Goal: Information Seeking & Learning: Learn about a topic

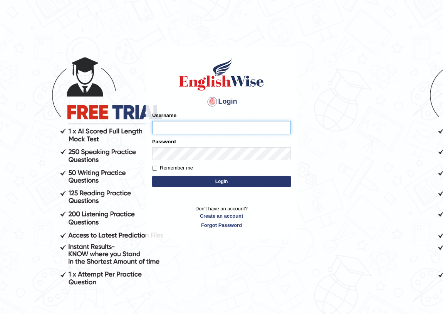
click at [177, 124] on input "Username" at bounding box center [221, 127] width 139 height 13
type input "sapanatimalsina_parramatta"
click at [157, 167] on input "Remember me" at bounding box center [154, 168] width 5 height 5
checkbox input "true"
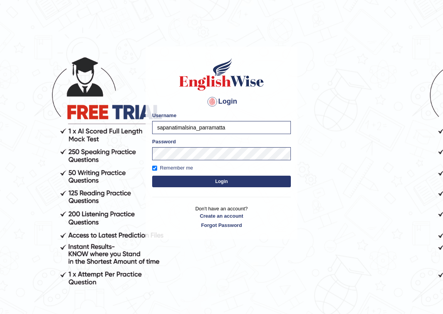
click at [174, 177] on button "Login" at bounding box center [221, 182] width 139 height 12
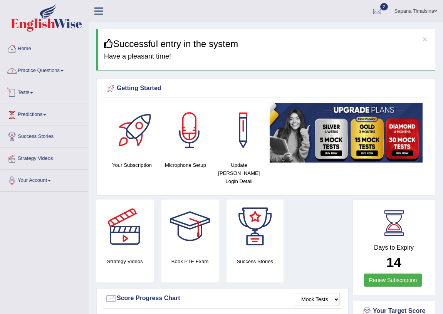
click at [45, 74] on link "Practice Questions" at bounding box center [44, 69] width 88 height 19
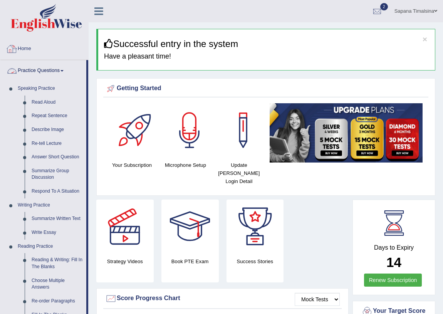
click at [56, 50] on link "Home" at bounding box center [44, 47] width 88 height 19
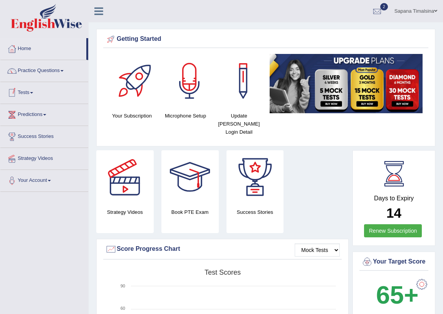
click at [31, 96] on link "Tests" at bounding box center [44, 91] width 88 height 19
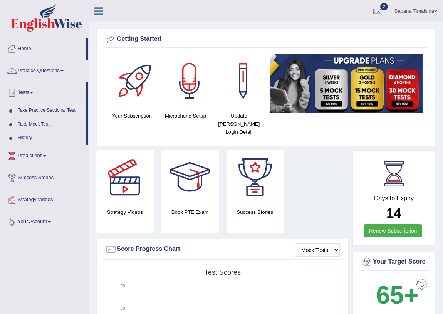
click at [45, 108] on link "Take Practice Sectional Test" at bounding box center [50, 111] width 72 height 14
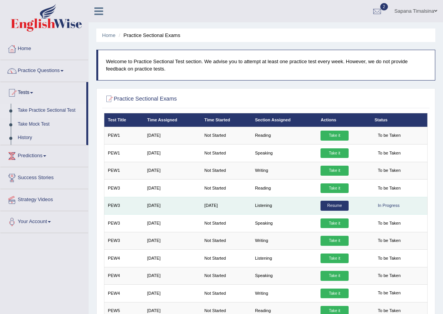
click at [330, 204] on link "Resume" at bounding box center [334, 206] width 28 height 10
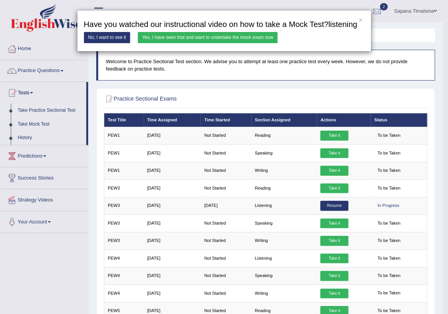
click at [237, 41] on link "Yes, I have seen that and want to undertake the mock exam now" at bounding box center [208, 37] width 140 height 11
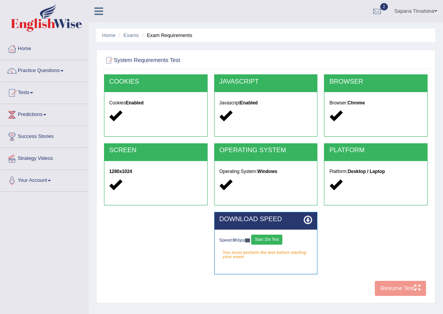
click at [271, 239] on button "Start 10s Test" at bounding box center [266, 239] width 31 height 10
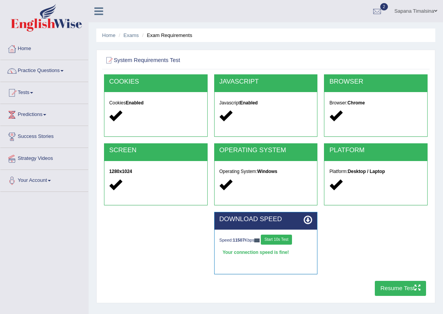
click at [402, 287] on button "Resume Test" at bounding box center [400, 288] width 51 height 15
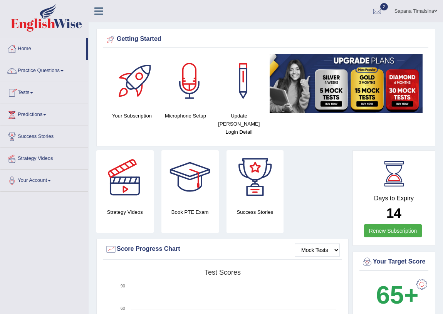
click at [23, 92] on link "Tests" at bounding box center [44, 91] width 88 height 19
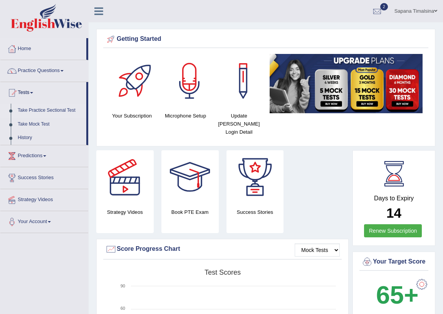
click at [27, 111] on link "Take Practice Sectional Test" at bounding box center [50, 111] width 72 height 14
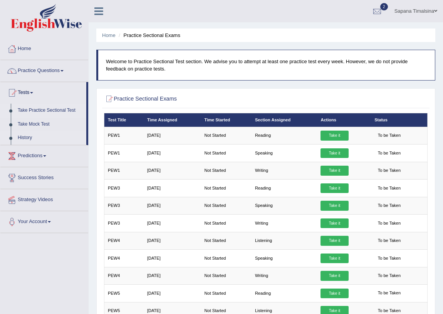
click at [19, 136] on link "History" at bounding box center [50, 138] width 72 height 14
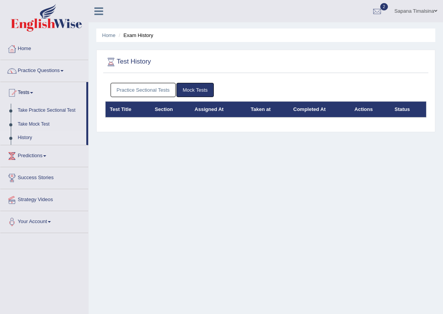
click at [29, 139] on link "History" at bounding box center [50, 138] width 72 height 14
click at [144, 94] on link "Practice Sectional Tests" at bounding box center [142, 90] width 65 height 14
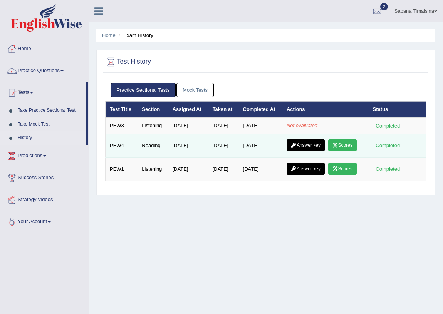
click at [343, 146] on link "Scores" at bounding box center [342, 145] width 28 height 12
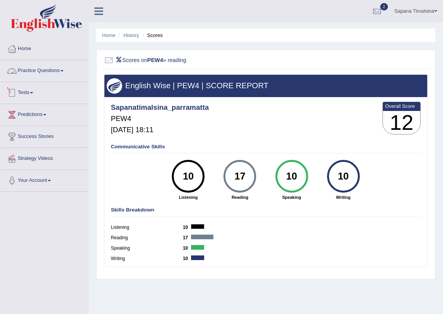
drag, startPoint x: 28, startPoint y: 87, endPoint x: 24, endPoint y: 92, distance: 6.0
click at [28, 87] on link "Tests" at bounding box center [44, 91] width 88 height 19
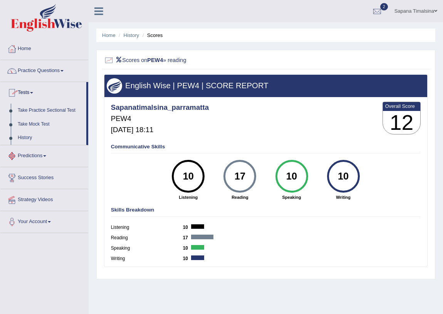
click at [35, 154] on link "Predictions" at bounding box center [44, 154] width 88 height 19
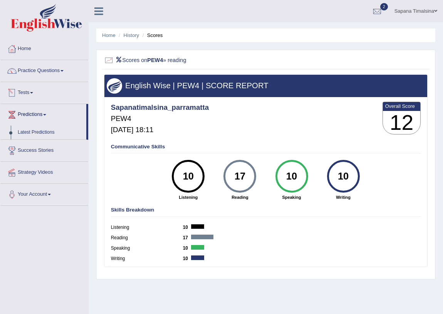
click at [27, 95] on link "Tests" at bounding box center [44, 91] width 88 height 19
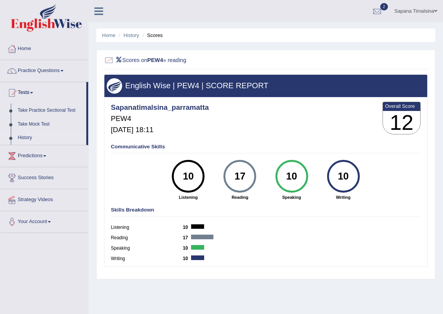
click at [23, 137] on link "History" at bounding box center [50, 138] width 72 height 14
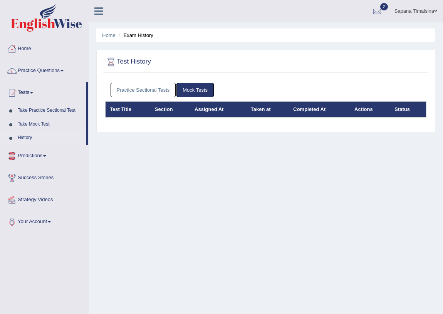
click at [127, 88] on link "Practice Sectional Tests" at bounding box center [142, 90] width 65 height 14
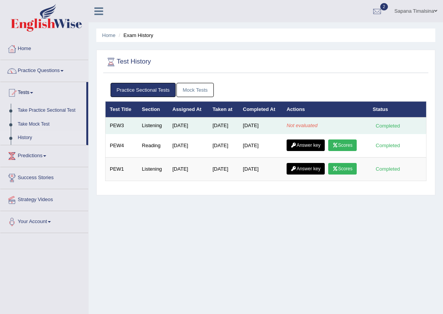
click at [389, 126] on div "Completed" at bounding box center [388, 126] width 30 height 8
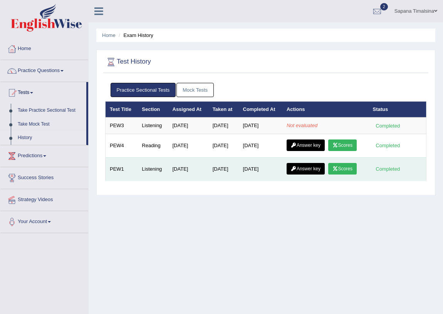
click at [342, 165] on link "Scores" at bounding box center [342, 169] width 28 height 12
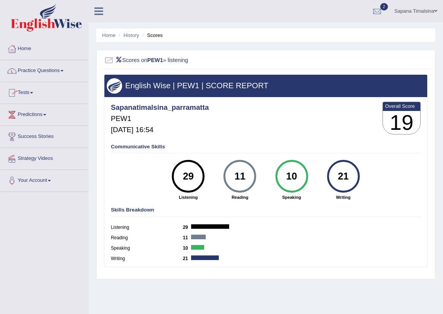
click at [40, 73] on link "Practice Questions" at bounding box center [44, 69] width 88 height 19
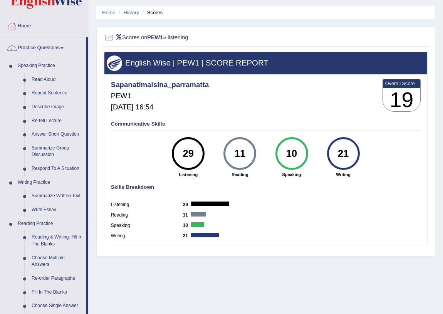
scroll to position [35, 0]
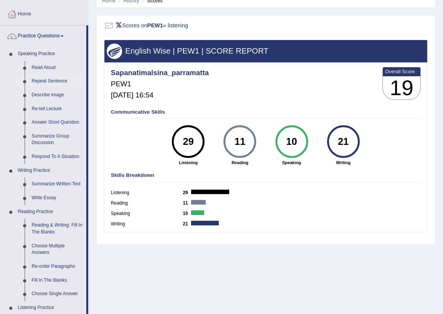
click at [39, 81] on link "Repeat Sentence" at bounding box center [57, 81] width 58 height 14
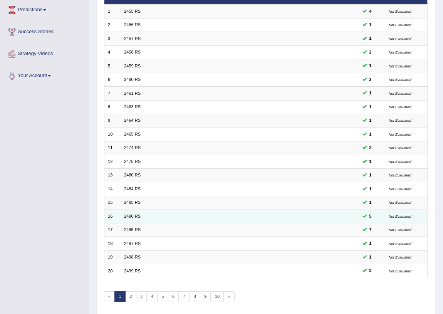
scroll to position [130, 0]
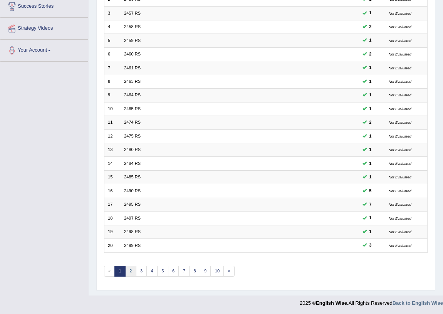
click at [129, 268] on link "2" at bounding box center [130, 271] width 11 height 11
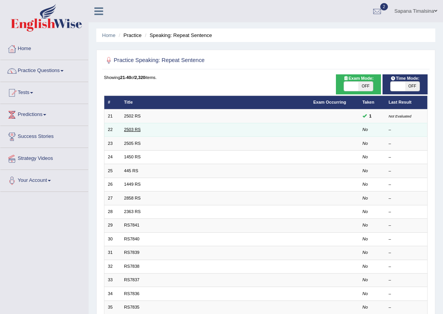
click at [125, 129] on link "2503 RS" at bounding box center [132, 129] width 17 height 5
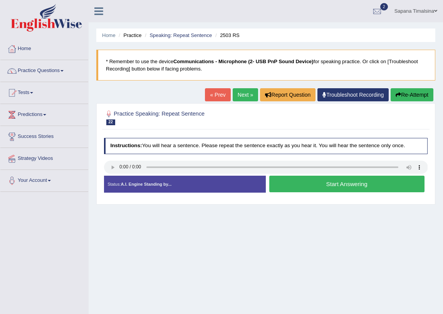
click at [284, 186] on button "Start Answering" at bounding box center [346, 184] width 155 height 17
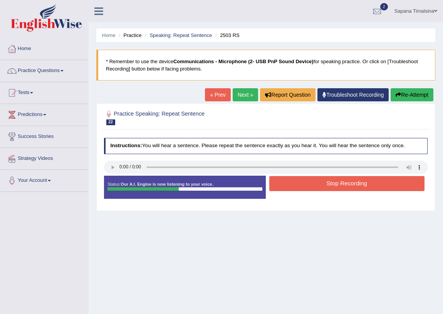
drag, startPoint x: 298, startPoint y: 182, endPoint x: 300, endPoint y: 186, distance: 4.2
click at [300, 186] on button "Stop Recording" at bounding box center [346, 183] width 155 height 15
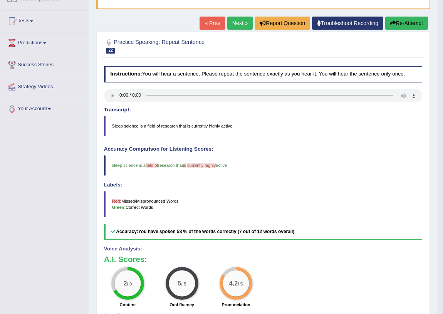
scroll to position [70, 0]
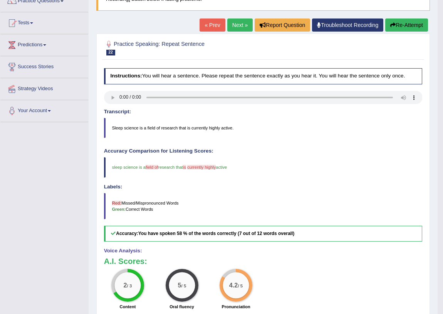
click at [234, 22] on link "Next »" at bounding box center [239, 24] width 25 height 13
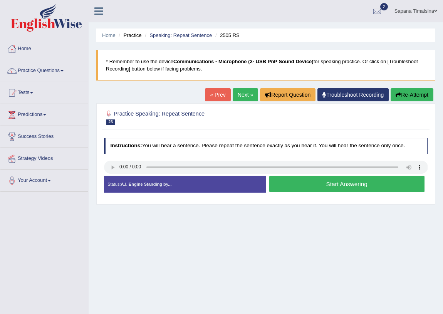
click at [330, 188] on button "Start Answering" at bounding box center [346, 184] width 155 height 17
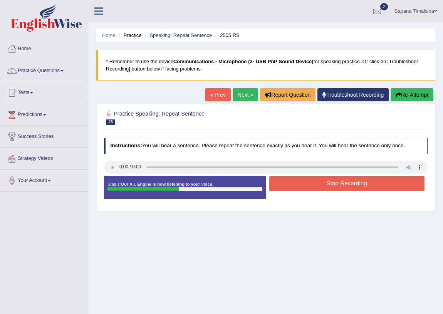
click at [338, 184] on button "Stop Recording" at bounding box center [346, 183] width 155 height 15
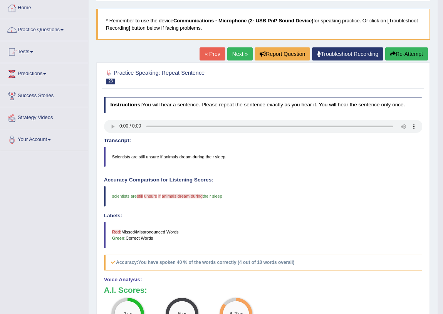
scroll to position [35, 0]
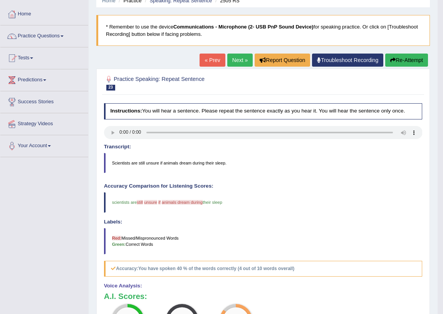
click at [408, 62] on button "Re-Attempt" at bounding box center [406, 60] width 43 height 13
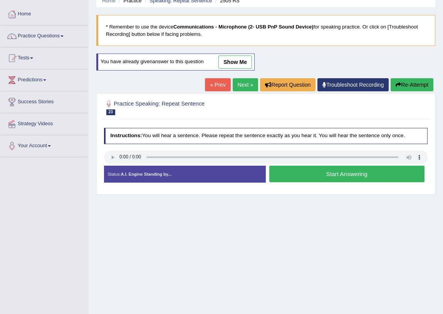
click at [339, 175] on button "Start Answering" at bounding box center [346, 174] width 155 height 17
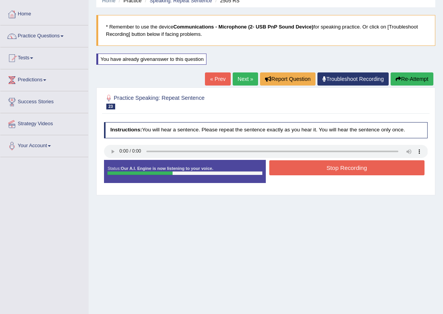
click at [339, 167] on button "Stop Recording" at bounding box center [346, 167] width 155 height 15
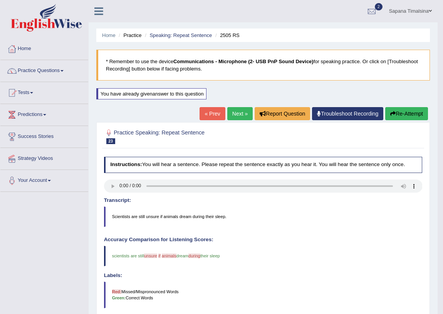
click at [407, 115] on button "Re-Attempt" at bounding box center [406, 113] width 43 height 13
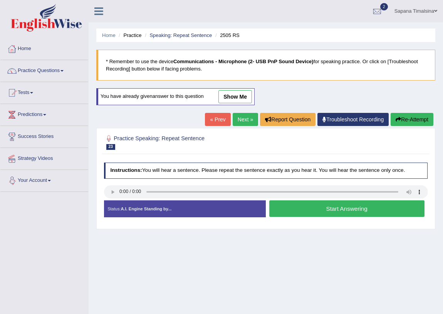
click at [305, 211] on button "Start Answering" at bounding box center [346, 208] width 155 height 17
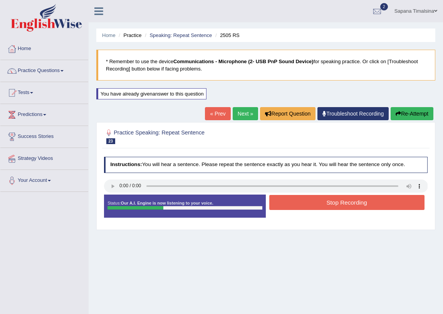
click at [331, 203] on button "Stop Recording" at bounding box center [346, 202] width 155 height 15
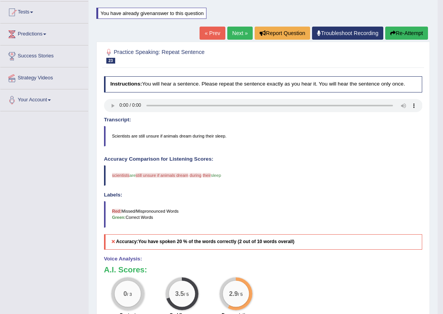
scroll to position [35, 0]
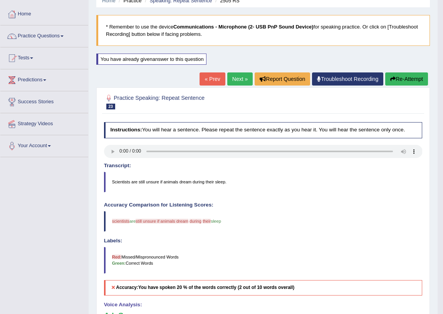
click at [404, 80] on button "Re-Attempt" at bounding box center [406, 78] width 43 height 13
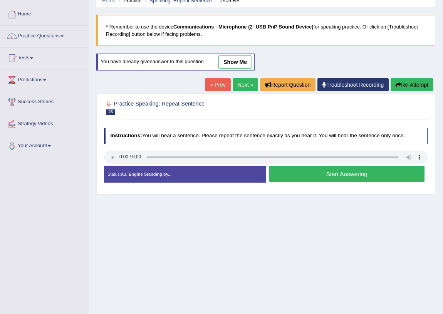
click at [329, 175] on button "Start Answering" at bounding box center [346, 174] width 155 height 17
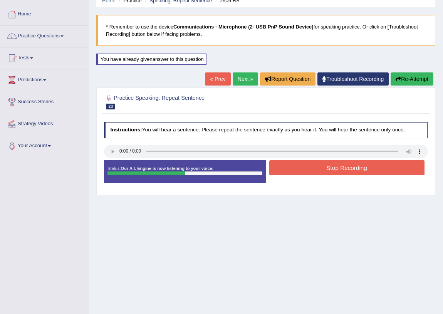
click at [335, 169] on button "Stop Recording" at bounding box center [346, 167] width 155 height 15
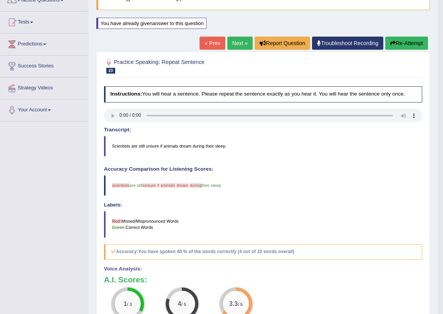
scroll to position [33, 0]
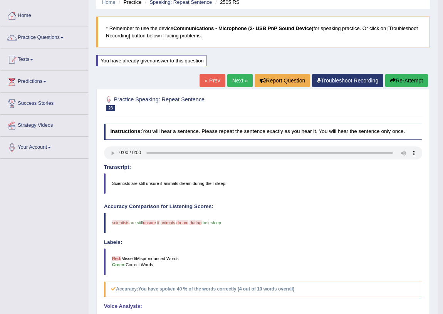
click at [414, 83] on button "Re-Attempt" at bounding box center [406, 80] width 43 height 13
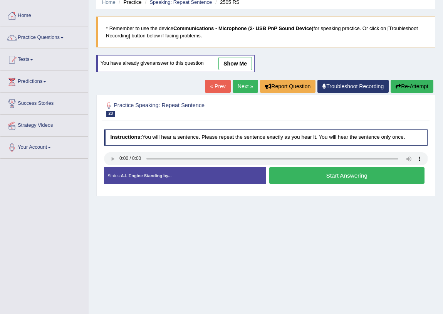
click at [344, 178] on button "Start Answering" at bounding box center [346, 175] width 155 height 17
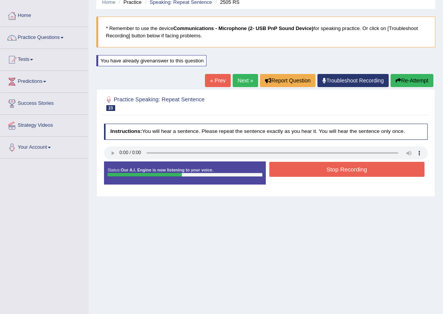
click at [342, 171] on button "Stop Recording" at bounding box center [346, 169] width 155 height 15
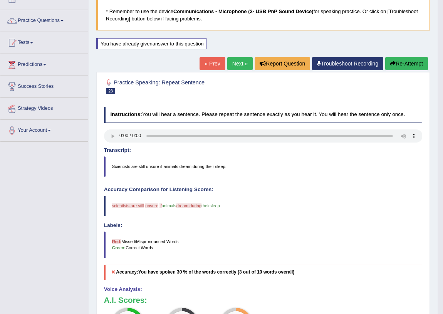
scroll to position [33, 0]
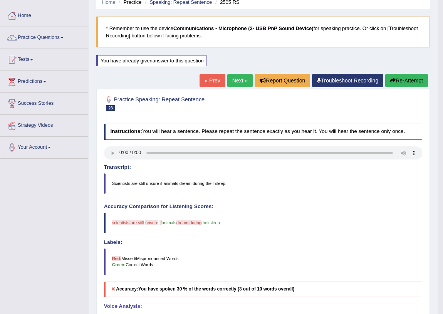
drag, startPoint x: 406, startPoint y: 78, endPoint x: 402, endPoint y: 80, distance: 4.7
click at [402, 80] on button "Re-Attempt" at bounding box center [406, 80] width 43 height 13
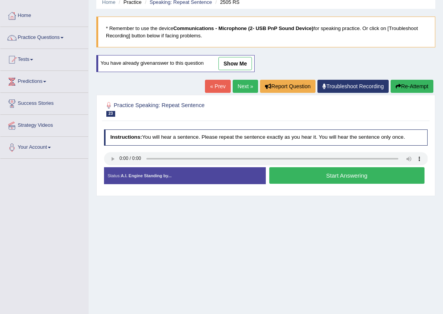
click at [313, 175] on button "Start Answering" at bounding box center [346, 175] width 155 height 17
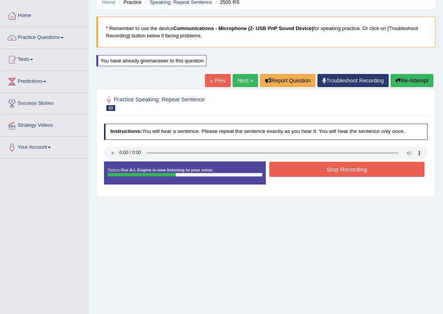
click at [323, 169] on button "Stop Recording" at bounding box center [346, 169] width 155 height 15
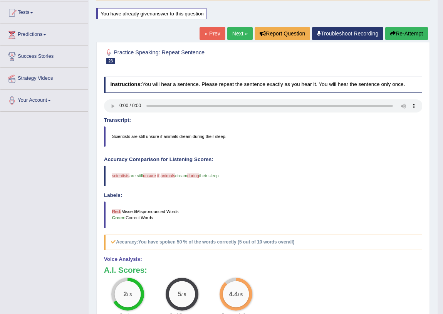
scroll to position [68, 0]
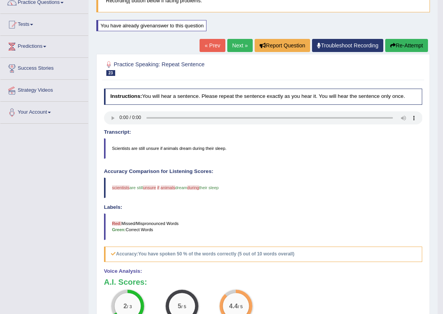
click at [243, 49] on link "Next »" at bounding box center [239, 45] width 25 height 13
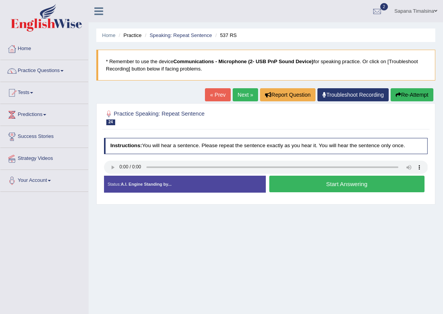
click at [347, 184] on button "Start Answering" at bounding box center [346, 184] width 155 height 17
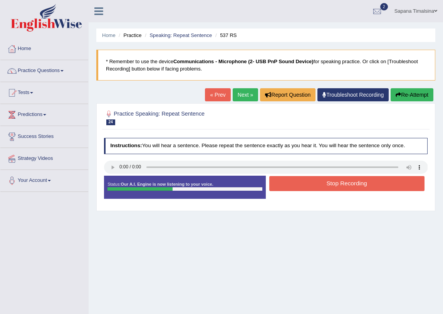
click at [347, 184] on button "Stop Recording" at bounding box center [346, 183] width 155 height 15
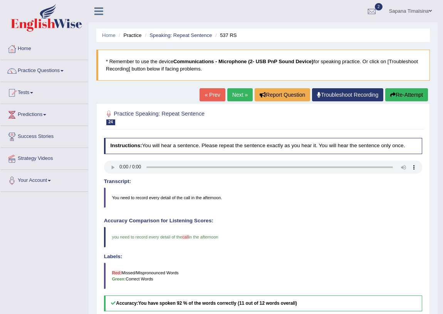
click at [236, 96] on link "Next »" at bounding box center [239, 94] width 25 height 13
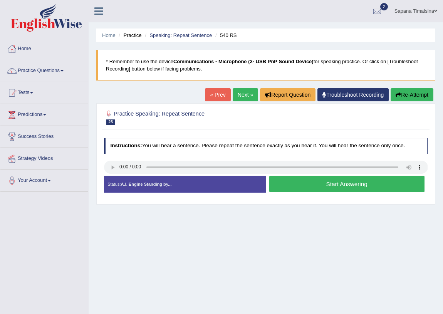
click at [293, 189] on button "Start Answering" at bounding box center [346, 184] width 155 height 17
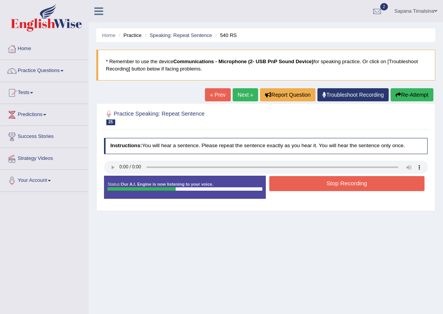
click at [298, 187] on button "Stop Recording" at bounding box center [346, 183] width 155 height 15
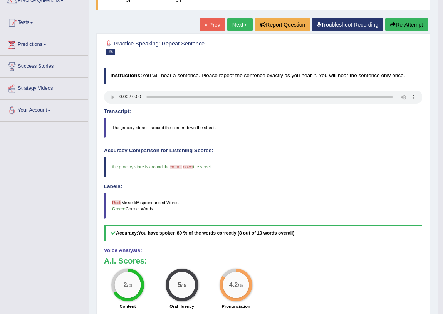
scroll to position [70, 0]
click at [235, 26] on link "Next »" at bounding box center [239, 24] width 25 height 13
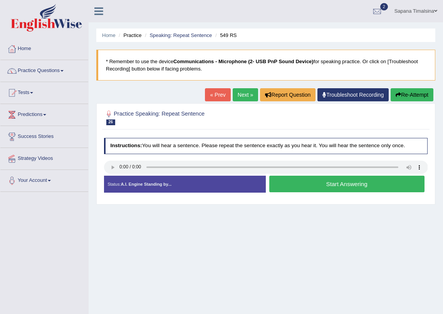
click at [288, 191] on button "Start Answering" at bounding box center [346, 184] width 155 height 17
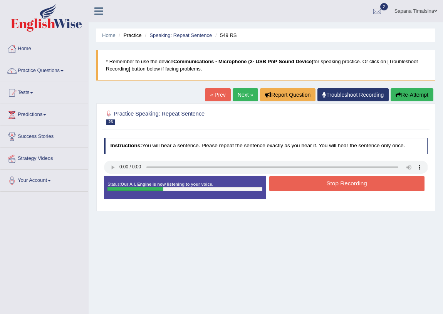
click at [303, 188] on button "Stop Recording" at bounding box center [346, 183] width 155 height 15
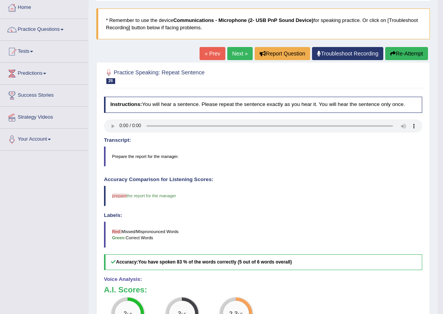
scroll to position [35, 0]
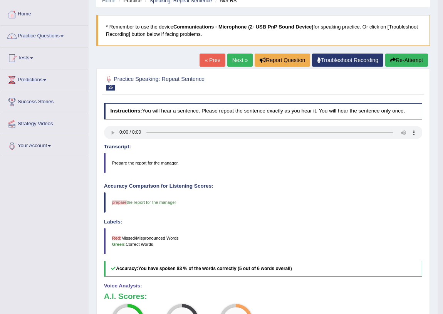
click at [410, 58] on button "Re-Attempt" at bounding box center [406, 60] width 43 height 13
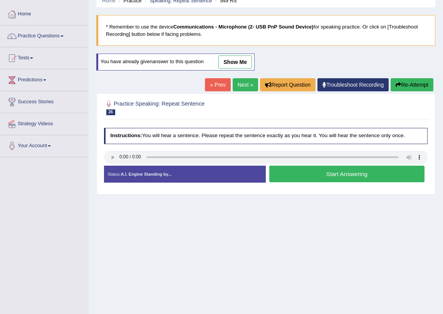
click at [333, 176] on button "Start Answering" at bounding box center [346, 174] width 155 height 17
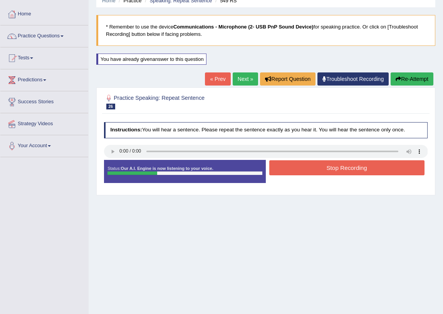
click at [336, 172] on button "Stop Recording" at bounding box center [346, 167] width 155 height 15
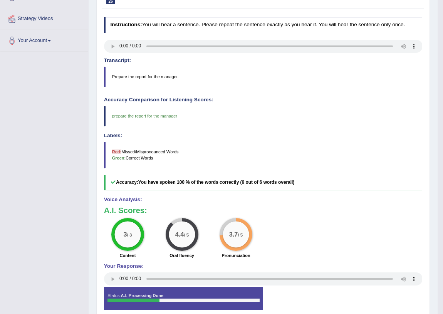
scroll to position [70, 0]
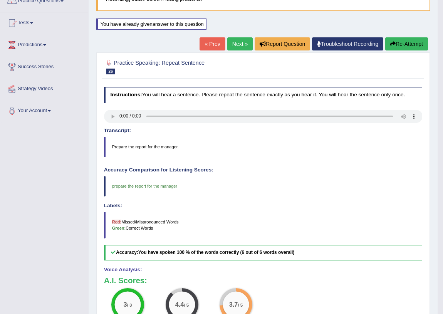
click at [416, 47] on button "Re-Attempt" at bounding box center [406, 43] width 43 height 13
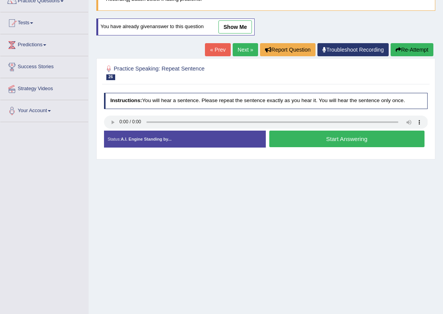
click at [312, 139] on button "Start Answering" at bounding box center [346, 139] width 155 height 17
click at [0, 0] on button "Stop Recording" at bounding box center [0, 0] width 0 height 0
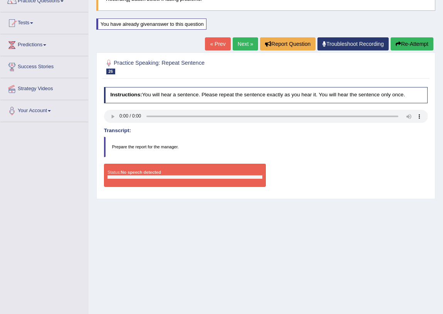
click at [425, 42] on button "Re-Attempt" at bounding box center [411, 43] width 43 height 13
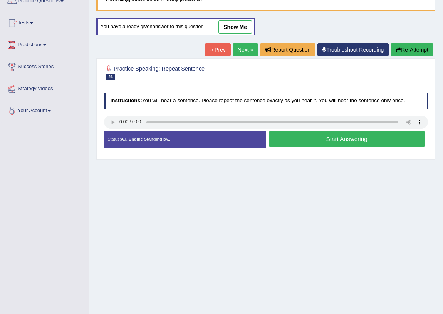
click at [317, 139] on button "Start Answering" at bounding box center [346, 139] width 155 height 17
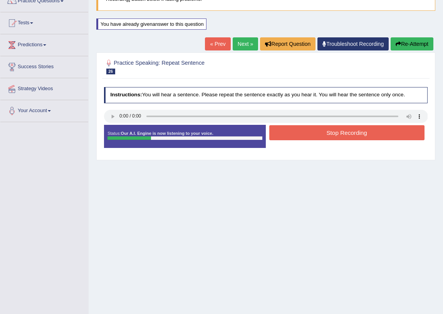
click at [325, 133] on button "Stop Recording" at bounding box center [346, 132] width 155 height 15
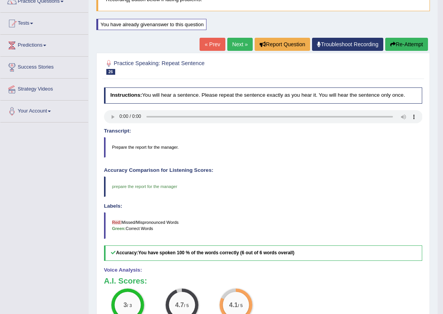
scroll to position [68, 0]
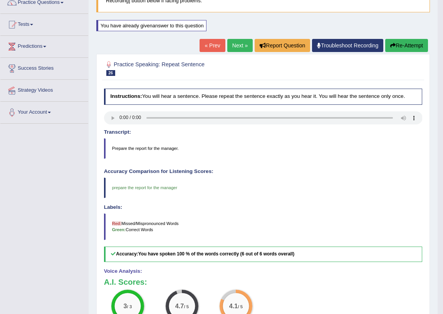
click at [241, 48] on link "Next »" at bounding box center [239, 45] width 25 height 13
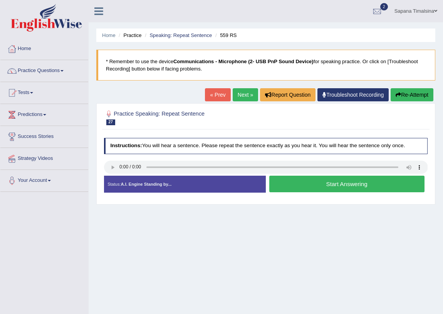
click at [305, 184] on button "Start Answering" at bounding box center [346, 184] width 155 height 17
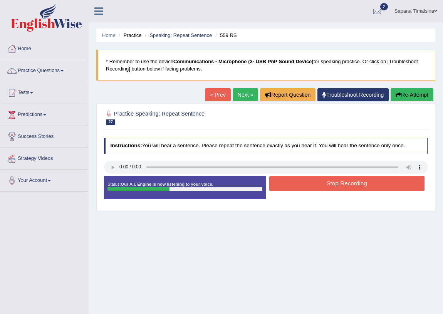
click at [311, 181] on button "Stop Recording" at bounding box center [346, 183] width 155 height 15
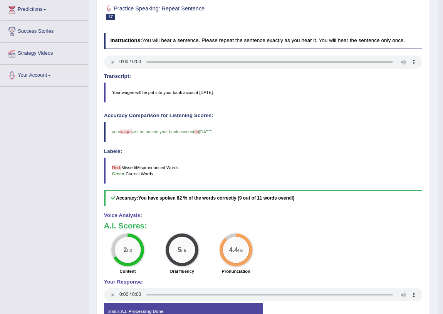
scroll to position [84, 0]
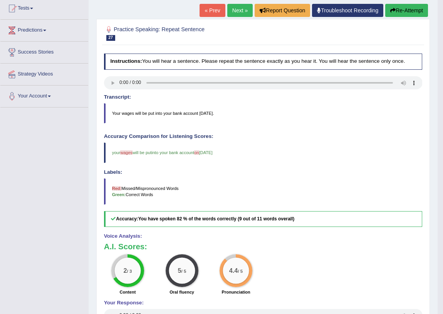
click at [241, 13] on link "Next »" at bounding box center [239, 10] width 25 height 13
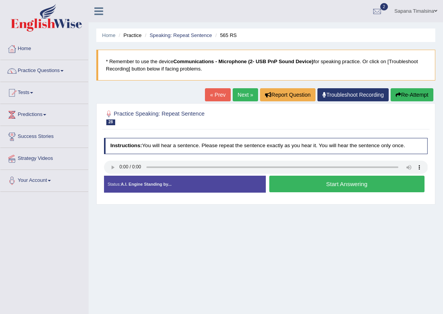
click at [356, 187] on button "Start Answering" at bounding box center [346, 184] width 155 height 17
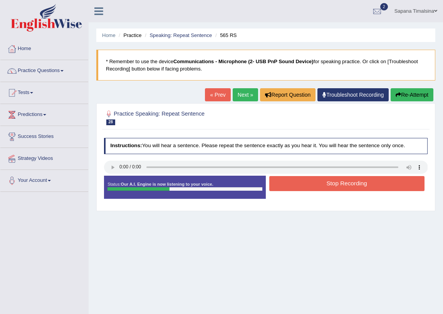
click at [348, 186] on button "Stop Recording" at bounding box center [346, 183] width 155 height 15
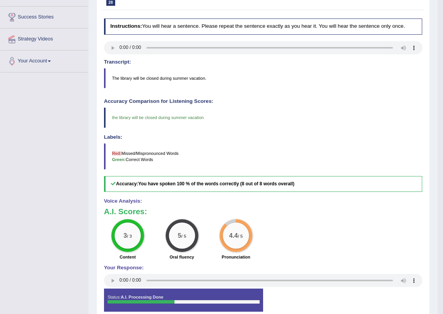
scroll to position [49, 0]
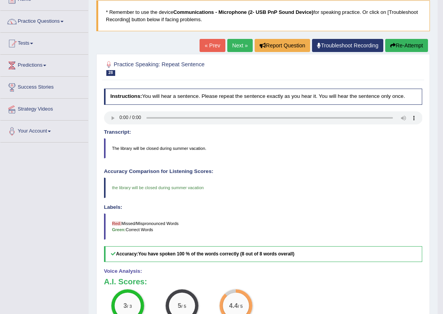
click at [228, 45] on link "Next »" at bounding box center [239, 45] width 25 height 13
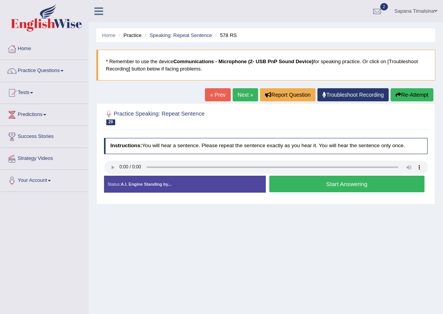
click at [333, 185] on button "Start Answering" at bounding box center [346, 184] width 155 height 17
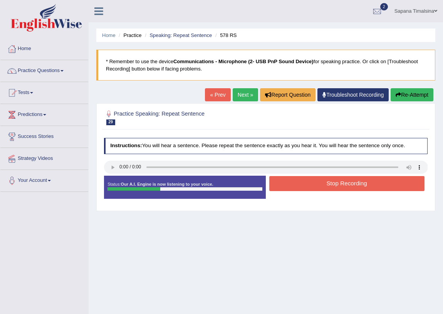
click at [333, 186] on button "Stop Recording" at bounding box center [346, 183] width 155 height 15
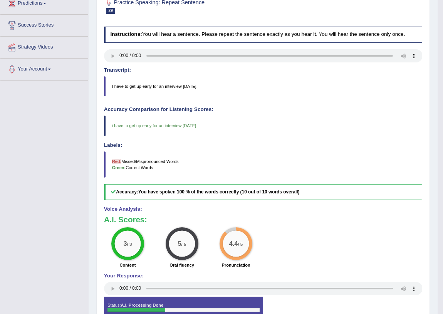
scroll to position [49, 0]
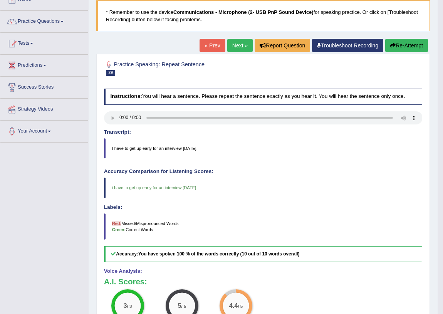
click at [238, 50] on link "Next »" at bounding box center [239, 45] width 25 height 13
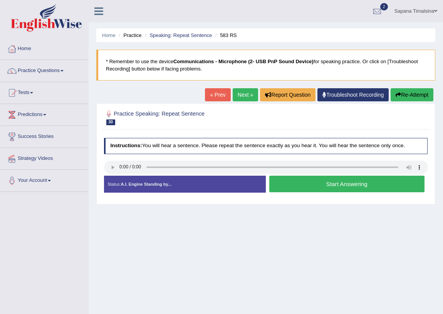
click at [313, 187] on button "Start Answering" at bounding box center [346, 184] width 155 height 17
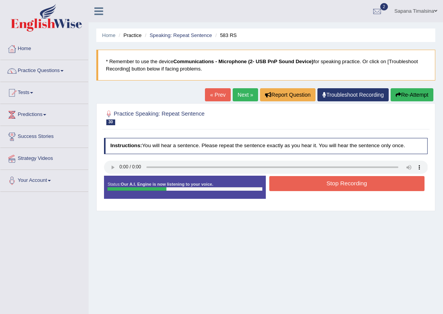
click at [309, 184] on button "Stop Recording" at bounding box center [346, 183] width 155 height 15
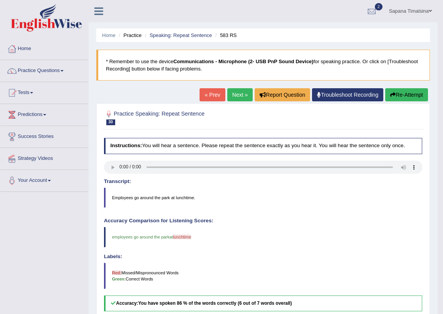
click at [400, 92] on button "Re-Attempt" at bounding box center [406, 94] width 43 height 13
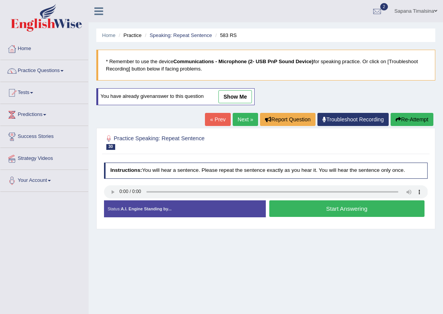
click at [337, 214] on button "Start Answering" at bounding box center [346, 208] width 155 height 17
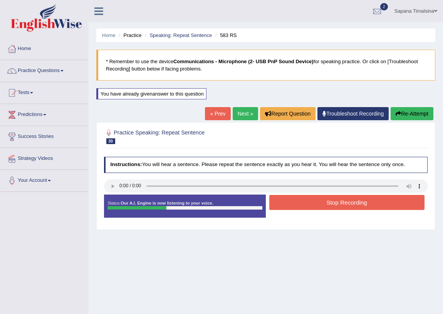
click at [338, 203] on button "Stop Recording" at bounding box center [346, 202] width 155 height 15
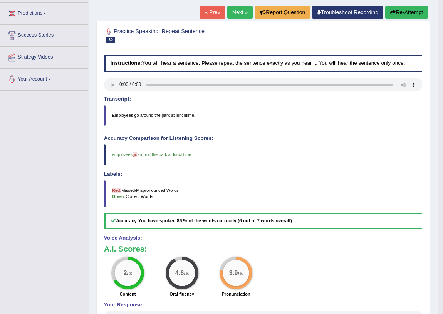
scroll to position [35, 0]
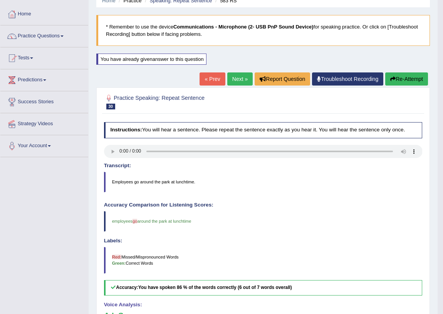
click at [232, 74] on link "Next »" at bounding box center [239, 78] width 25 height 13
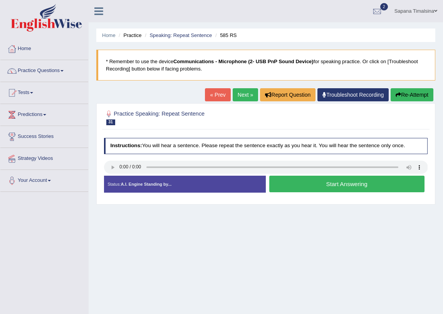
click at [316, 184] on button "Start Answering" at bounding box center [346, 184] width 155 height 17
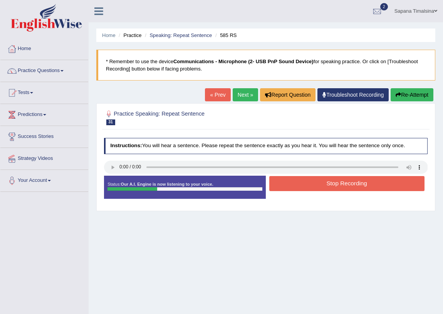
click at [316, 184] on button "Stop Recording" at bounding box center [346, 183] width 155 height 15
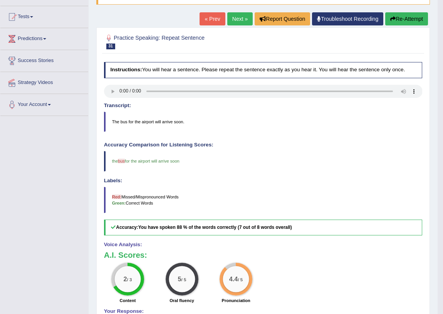
scroll to position [49, 0]
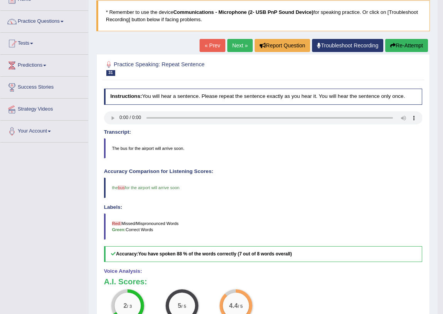
click at [400, 44] on button "Re-Attempt" at bounding box center [406, 45] width 43 height 13
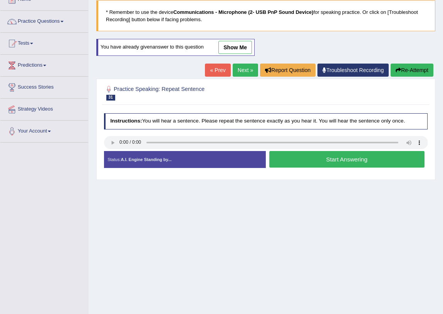
click at [328, 169] on div "Status: A.I. Engine Standing by... Start Answering Stop Recording" at bounding box center [266, 162] width 324 height 23
click at [325, 160] on button "Start Answering" at bounding box center [346, 159] width 155 height 17
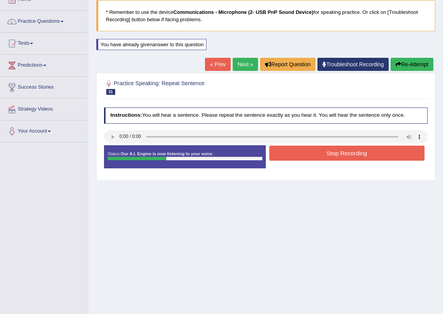
click at [326, 156] on button "Stop Recording" at bounding box center [346, 153] width 155 height 15
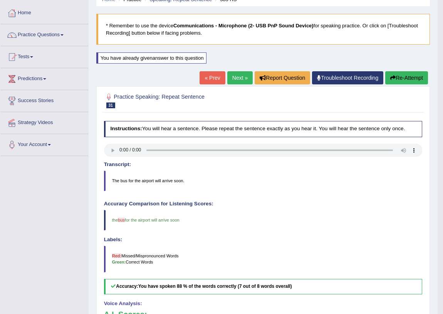
scroll to position [33, 0]
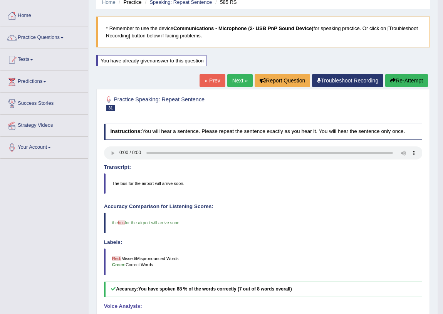
click at [244, 77] on link "Next »" at bounding box center [239, 80] width 25 height 13
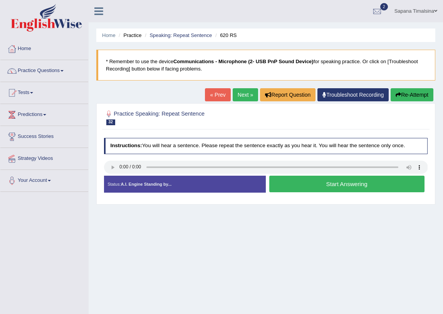
click at [321, 184] on button "Start Answering" at bounding box center [346, 184] width 155 height 17
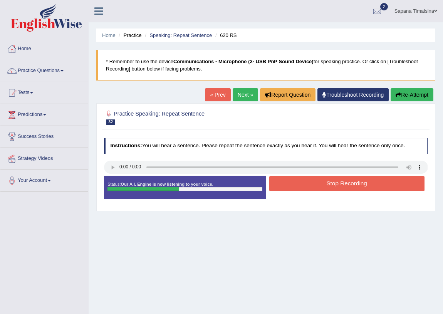
drag, startPoint x: 321, startPoint y: 184, endPoint x: 323, endPoint y: 189, distance: 5.5
click at [323, 189] on button "Stop Recording" at bounding box center [346, 183] width 155 height 15
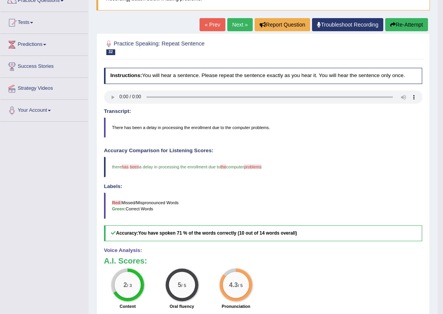
scroll to position [49, 0]
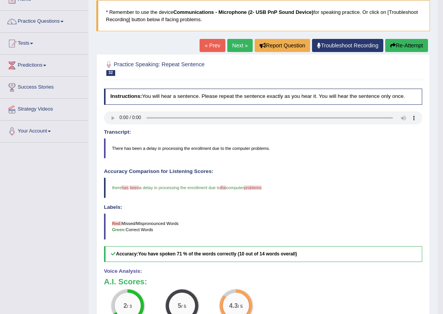
click at [229, 49] on link "Next »" at bounding box center [239, 45] width 25 height 13
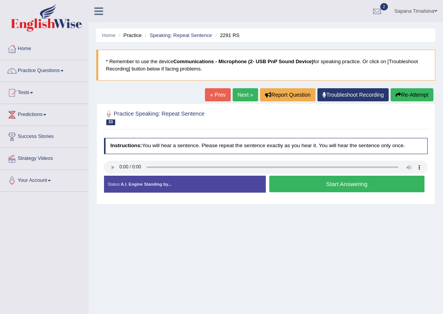
click at [306, 184] on button "Start Answering" at bounding box center [346, 184] width 155 height 17
click at [0, 0] on button "Stop Recording" at bounding box center [0, 0] width 0 height 0
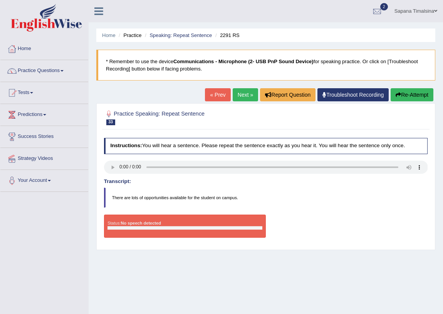
click at [404, 97] on button "Re-Attempt" at bounding box center [411, 94] width 43 height 13
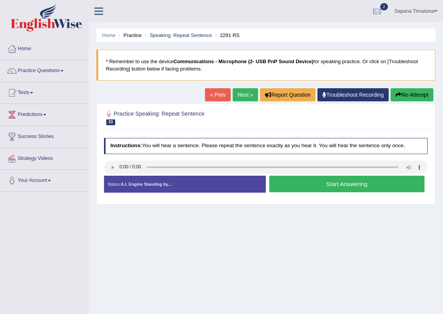
click at [330, 182] on button "Start Answering" at bounding box center [346, 184] width 155 height 17
click at [0, 0] on button "Stop Recording" at bounding box center [0, 0] width 0 height 0
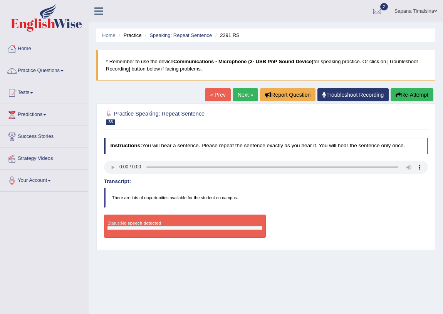
click at [419, 93] on button "Re-Attempt" at bounding box center [411, 94] width 43 height 13
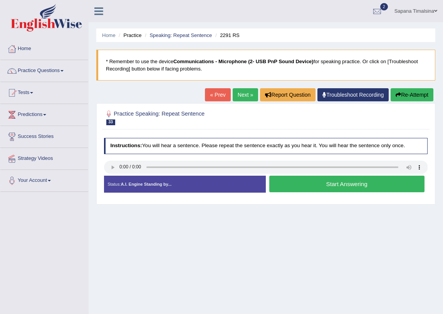
click at [322, 185] on button "Start Answering" at bounding box center [346, 184] width 155 height 17
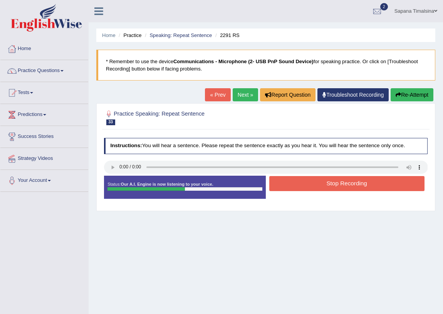
click at [322, 185] on button "Stop Recording" at bounding box center [346, 183] width 155 height 15
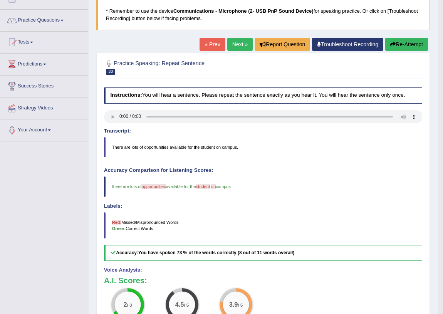
scroll to position [49, 0]
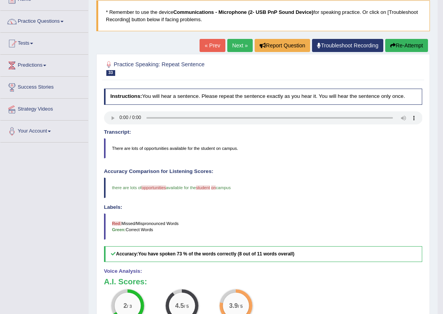
click at [394, 41] on button "Re-Attempt" at bounding box center [406, 45] width 43 height 13
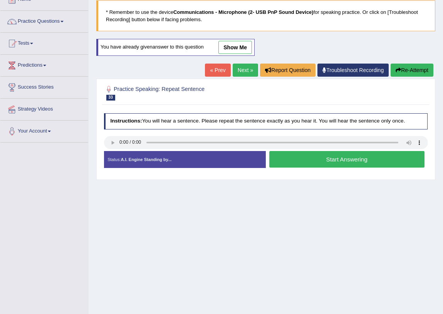
click at [309, 167] on button "Start Answering" at bounding box center [346, 159] width 155 height 17
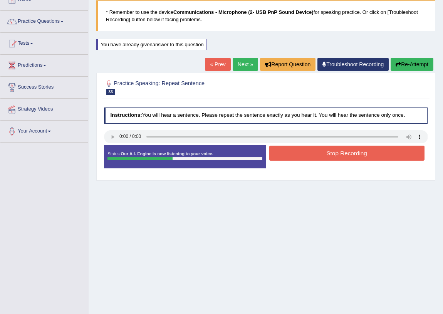
click at [318, 154] on button "Stop Recording" at bounding box center [346, 153] width 155 height 15
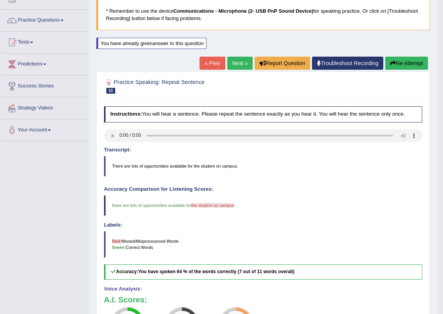
scroll to position [49, 0]
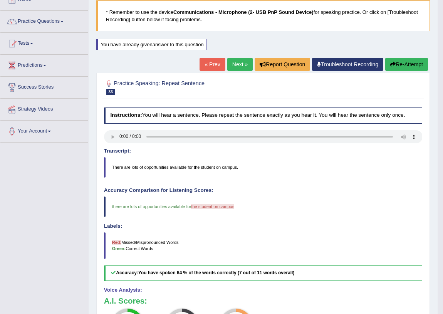
click at [397, 65] on button "Re-Attempt" at bounding box center [406, 64] width 43 height 13
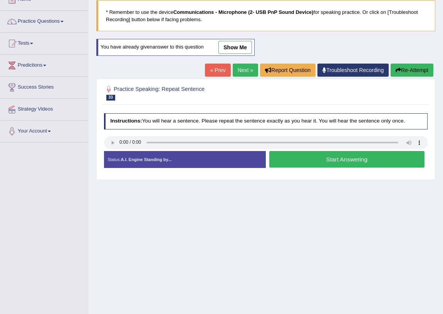
click at [335, 159] on button "Start Answering" at bounding box center [346, 159] width 155 height 17
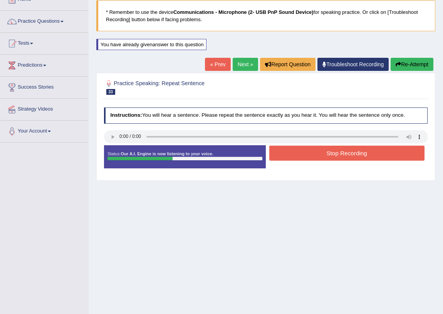
click at [340, 153] on button "Stop Recording" at bounding box center [346, 153] width 155 height 15
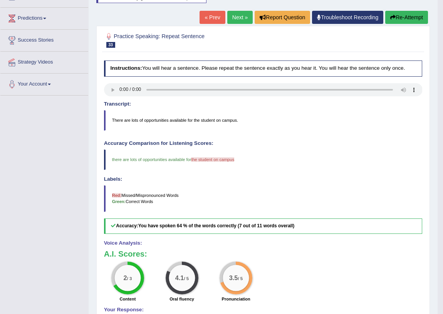
scroll to position [84, 0]
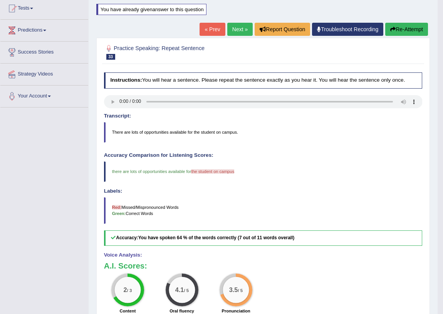
click at [413, 25] on button "Re-Attempt" at bounding box center [406, 29] width 43 height 13
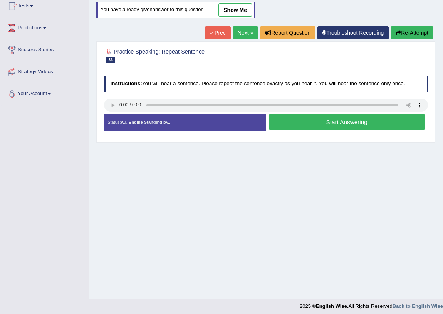
click at [323, 122] on button "Start Answering" at bounding box center [346, 122] width 155 height 17
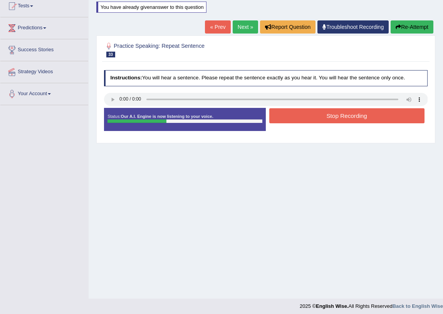
click at [323, 119] on button "Stop Recording" at bounding box center [346, 115] width 155 height 15
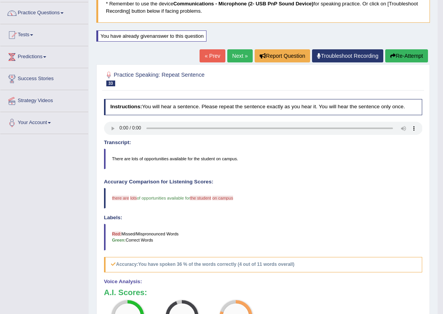
scroll to position [52, 0]
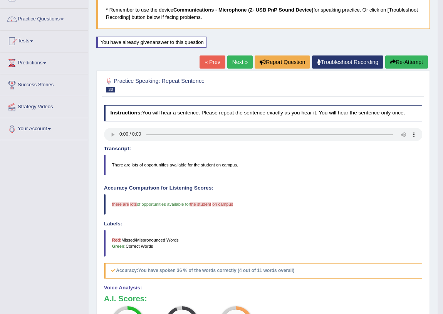
click at [398, 64] on button "Re-Attempt" at bounding box center [406, 61] width 43 height 13
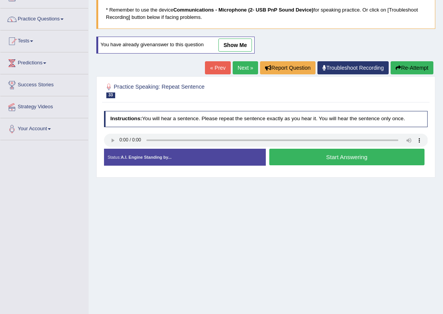
click at [306, 158] on button "Start Answering" at bounding box center [346, 157] width 155 height 17
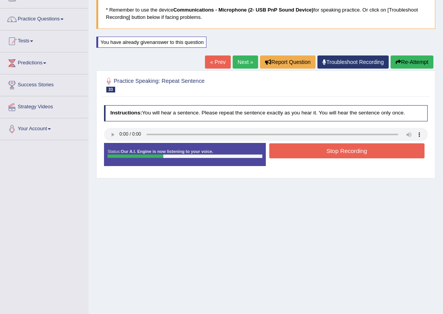
click at [320, 151] on button "Stop Recording" at bounding box center [346, 150] width 155 height 15
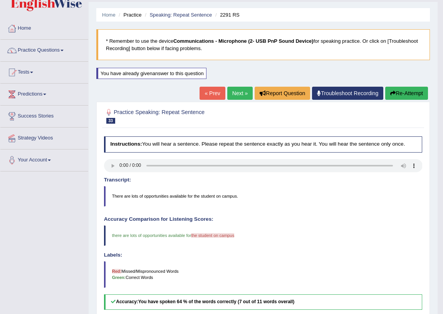
scroll to position [17, 0]
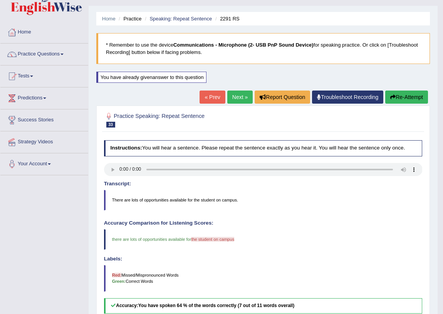
click at [233, 97] on link "Next »" at bounding box center [239, 96] width 25 height 13
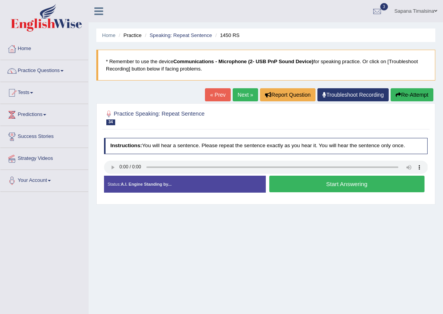
click at [345, 187] on button "Start Answering" at bounding box center [346, 184] width 155 height 17
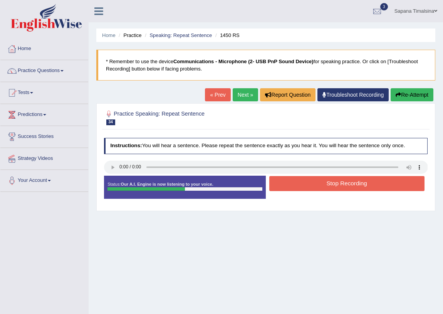
click at [347, 187] on button "Stop Recording" at bounding box center [346, 183] width 155 height 15
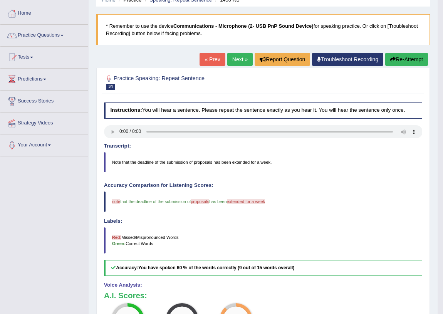
scroll to position [35, 0]
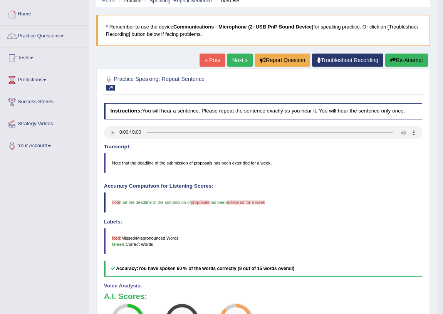
click at [239, 62] on link "Next »" at bounding box center [239, 60] width 25 height 13
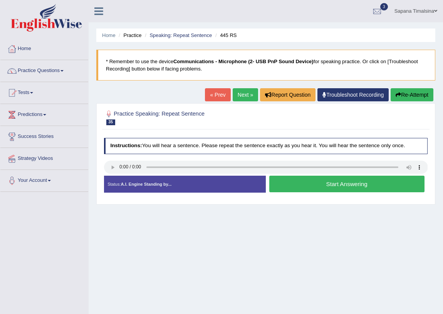
click at [309, 181] on button "Start Answering" at bounding box center [346, 184] width 155 height 17
click at [0, 0] on button "Stop Recording" at bounding box center [0, 0] width 0 height 0
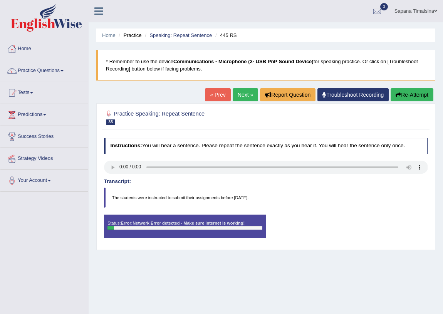
click at [412, 93] on button "Re-Attempt" at bounding box center [411, 94] width 43 height 13
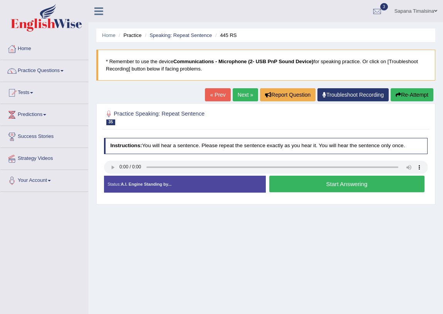
click at [330, 184] on button "Start Answering" at bounding box center [346, 184] width 155 height 17
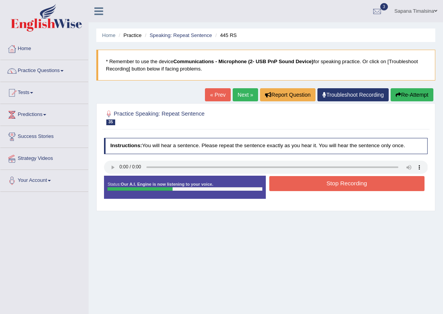
click at [332, 186] on button "Stop Recording" at bounding box center [346, 183] width 155 height 15
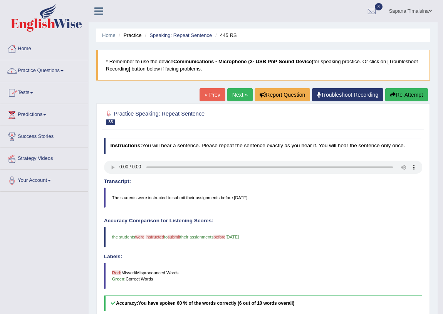
click at [49, 67] on link "Practice Questions" at bounding box center [44, 69] width 88 height 19
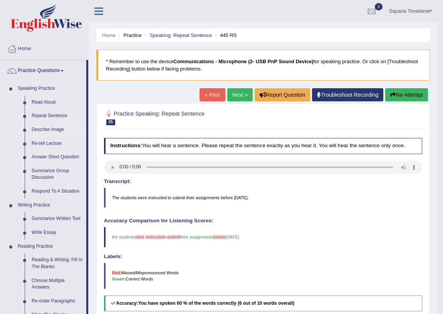
click at [51, 130] on link "Describe Image" at bounding box center [57, 130] width 58 height 14
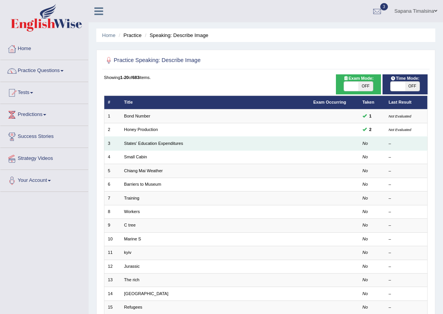
click at [123, 144] on td "States' Education Expenditures" at bounding box center [214, 143] width 189 height 13
click at [131, 141] on link "States' Education Expenditures" at bounding box center [153, 143] width 59 height 5
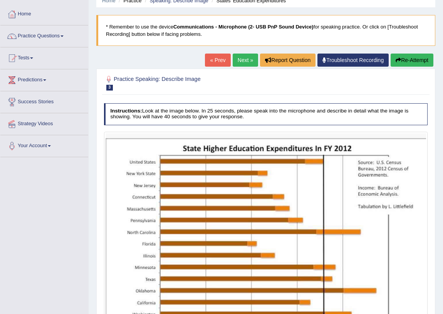
scroll to position [105, 0]
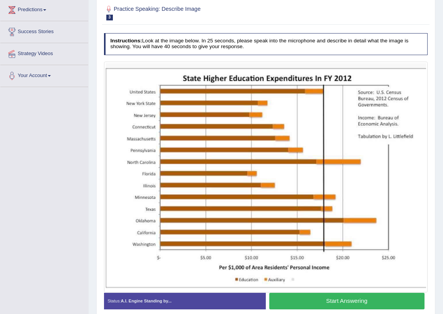
click at [301, 303] on button "Start Answering" at bounding box center [346, 301] width 155 height 17
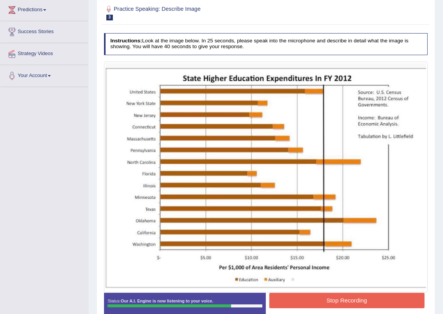
click at [313, 294] on button "Stop Recording" at bounding box center [346, 300] width 155 height 15
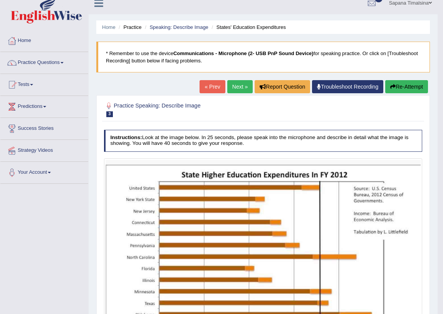
scroll to position [0, 0]
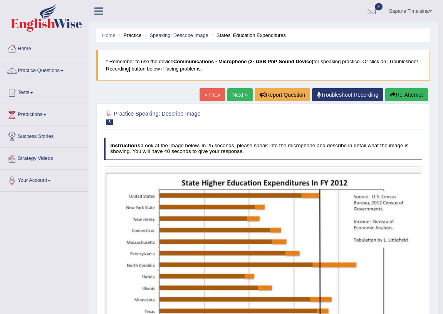
click at [237, 96] on link "Next »" at bounding box center [239, 94] width 25 height 13
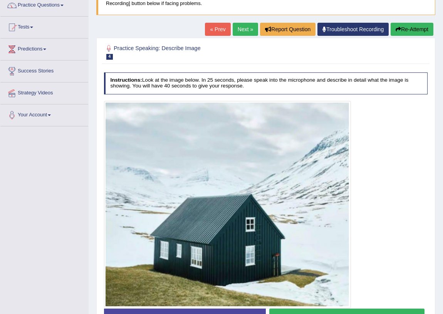
scroll to position [113, 0]
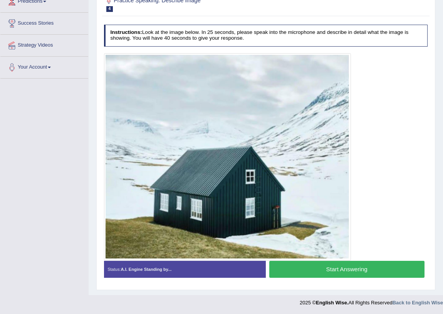
click at [316, 264] on button "Start Answering" at bounding box center [346, 269] width 155 height 17
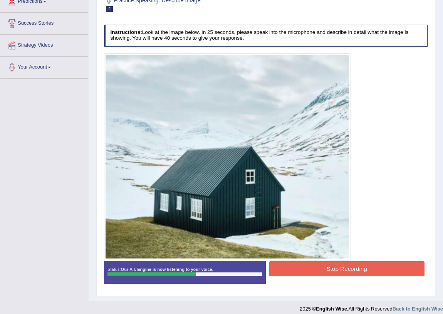
click at [303, 270] on button "Stop Recording" at bounding box center [346, 268] width 155 height 15
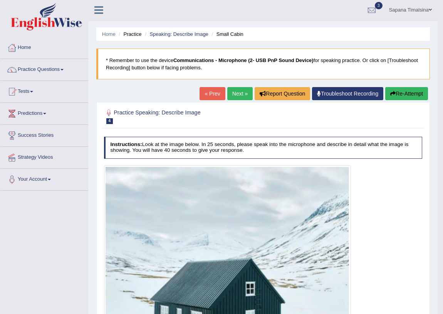
scroll to position [0, 0]
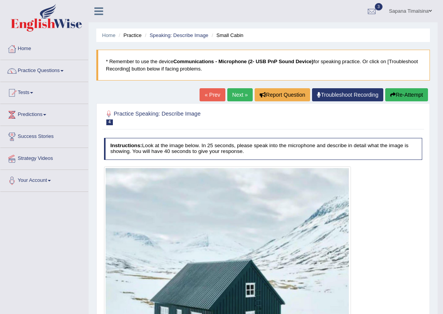
click at [239, 96] on link "Next »" at bounding box center [239, 94] width 25 height 13
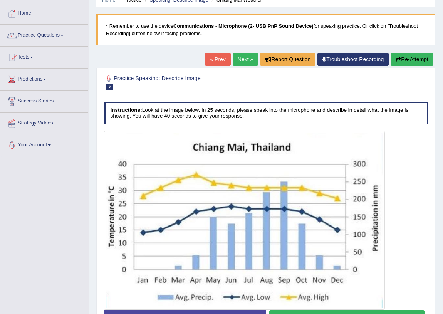
scroll to position [90, 0]
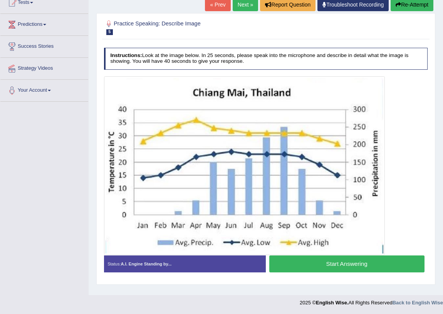
click at [344, 264] on button "Start Answering" at bounding box center [346, 263] width 155 height 17
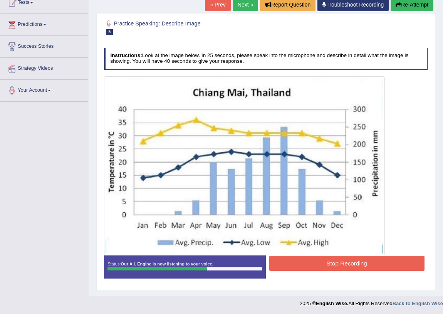
click at [330, 258] on button "Stop Recording" at bounding box center [346, 263] width 155 height 15
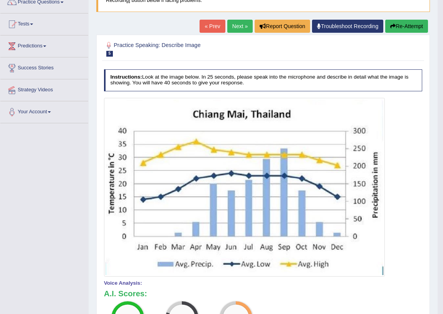
scroll to position [0, 0]
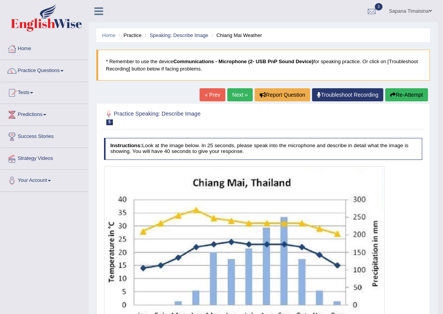
click at [410, 97] on button "Re-Attempt" at bounding box center [406, 94] width 43 height 13
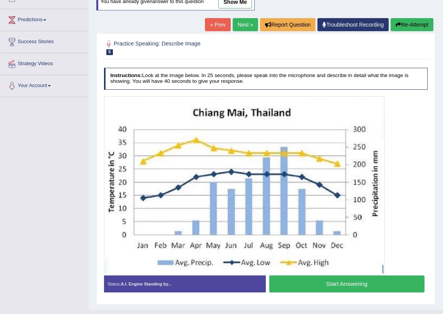
scroll to position [109, 0]
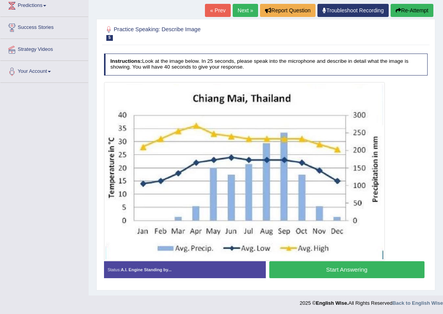
click at [315, 268] on button "Start Answering" at bounding box center [346, 269] width 155 height 17
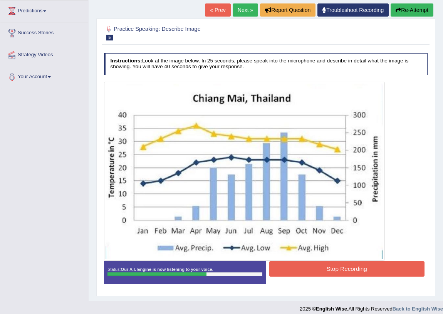
click at [291, 262] on button "Stop Recording" at bounding box center [346, 268] width 155 height 15
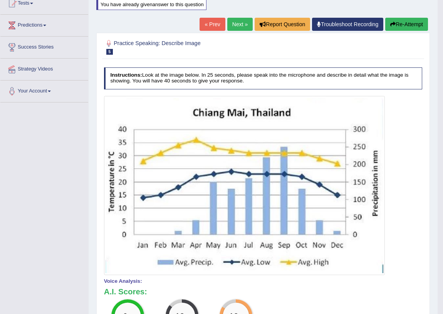
scroll to position [44, 0]
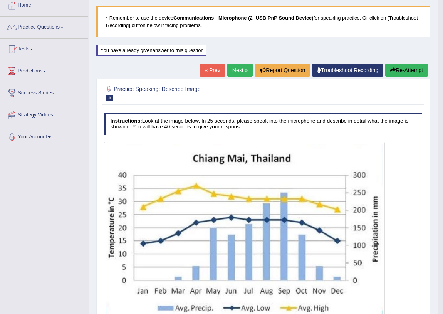
click at [418, 72] on button "Re-Attempt" at bounding box center [406, 70] width 43 height 13
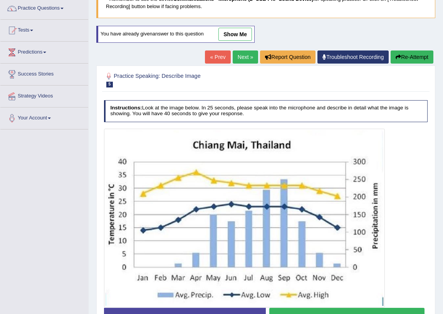
scroll to position [109, 0]
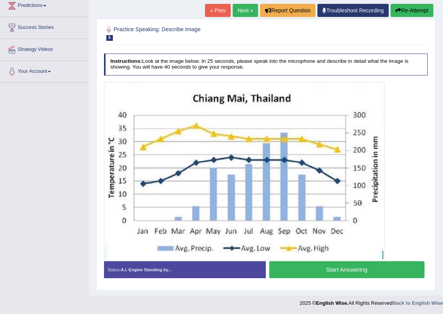
click at [302, 269] on button "Start Answering" at bounding box center [346, 269] width 155 height 17
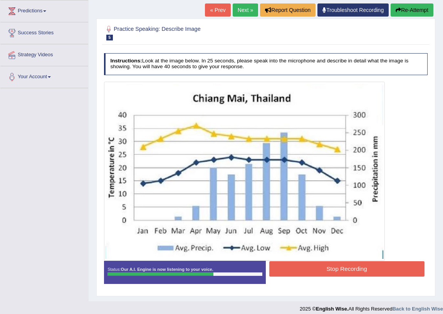
click at [298, 264] on button "Stop Recording" at bounding box center [346, 268] width 155 height 15
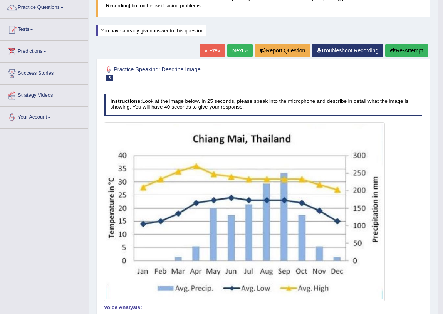
scroll to position [0, 0]
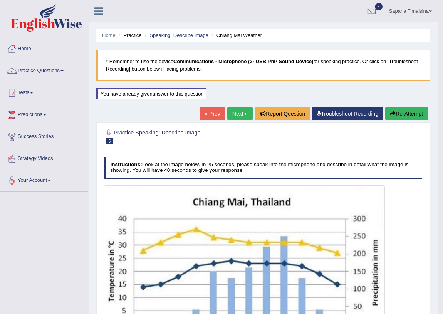
click at [239, 108] on link "Next »" at bounding box center [239, 113] width 25 height 13
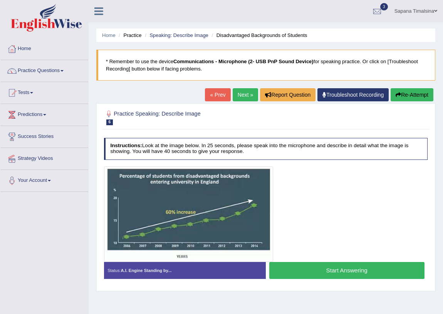
click at [281, 265] on button "Start Answering" at bounding box center [346, 270] width 155 height 17
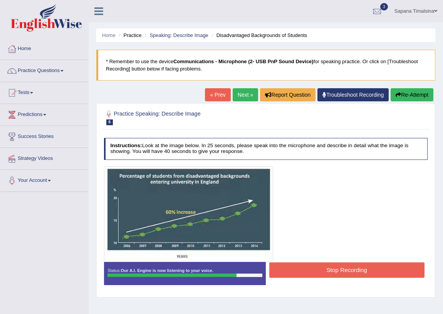
click at [300, 266] on button "Stop Recording" at bounding box center [346, 269] width 155 height 15
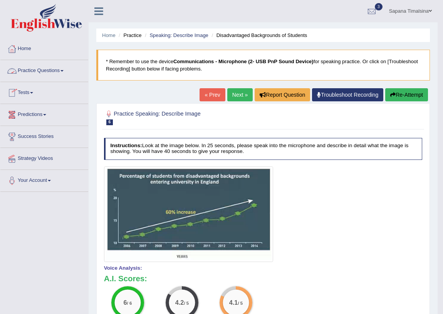
click at [53, 70] on link "Practice Questions" at bounding box center [44, 69] width 88 height 19
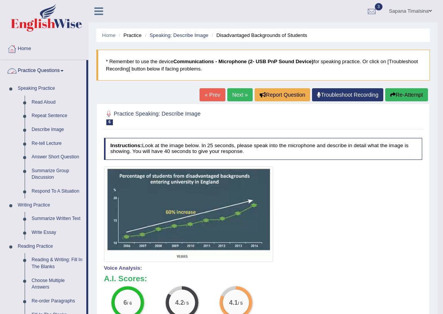
click at [56, 70] on link "Practice Questions" at bounding box center [43, 69] width 86 height 19
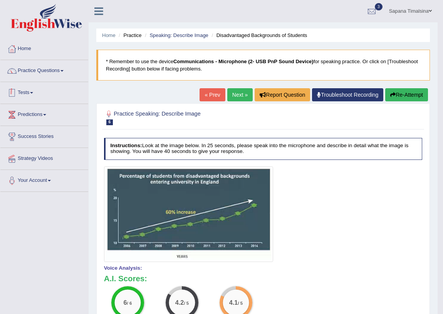
click at [58, 89] on link "Tests" at bounding box center [44, 91] width 88 height 19
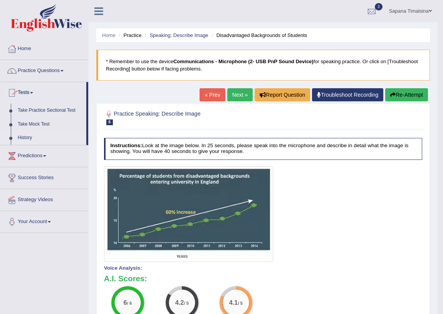
click at [47, 137] on link "History" at bounding box center [50, 138] width 72 height 14
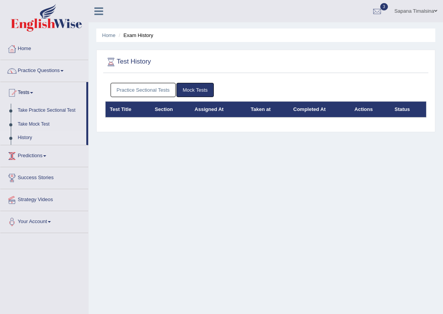
click at [123, 80] on div "Practice Sectional Tests Mock Tests" at bounding box center [265, 90] width 321 height 22
click at [127, 84] on link "Practice Sectional Tests" at bounding box center [142, 90] width 65 height 14
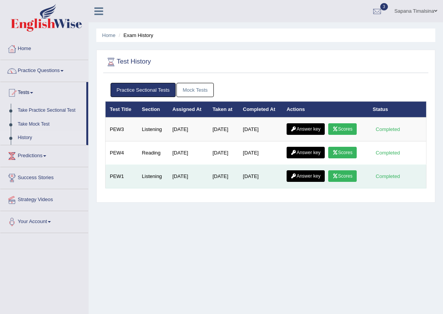
click at [338, 177] on icon at bounding box center [335, 176] width 6 height 5
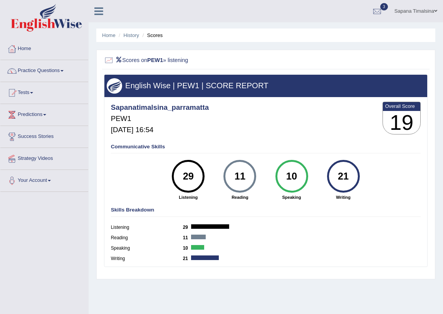
click at [33, 92] on span at bounding box center [31, 93] width 3 height 2
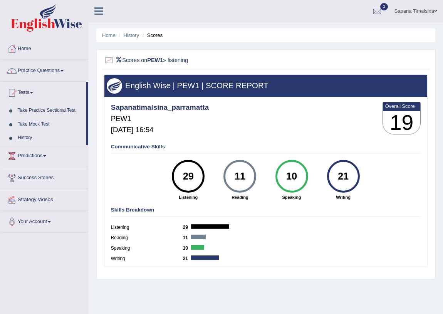
click at [31, 137] on link "History" at bounding box center [50, 138] width 72 height 14
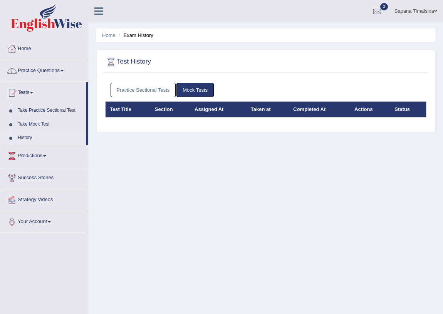
click at [150, 92] on link "Practice Sectional Tests" at bounding box center [142, 90] width 65 height 14
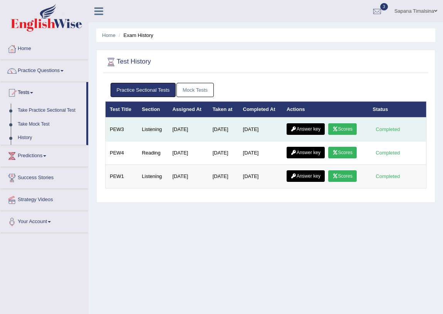
click at [348, 127] on link "Scores" at bounding box center [342, 129] width 28 height 12
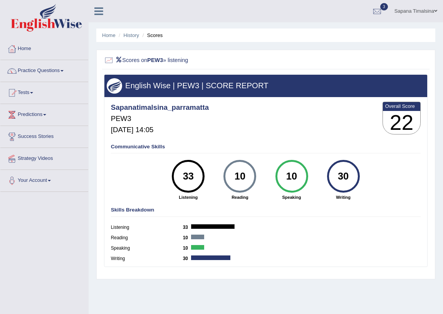
click at [115, 40] on ul "Home History Scores" at bounding box center [265, 34] width 339 height 13
click at [114, 35] on link "Home" at bounding box center [108, 35] width 13 height 6
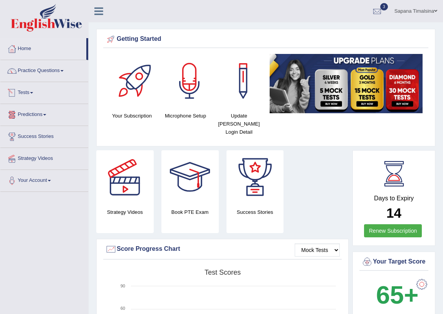
click at [35, 89] on link "Tests" at bounding box center [44, 91] width 88 height 19
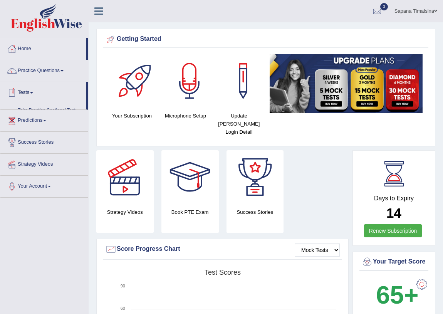
click at [35, 89] on link "Tests" at bounding box center [43, 91] width 86 height 19
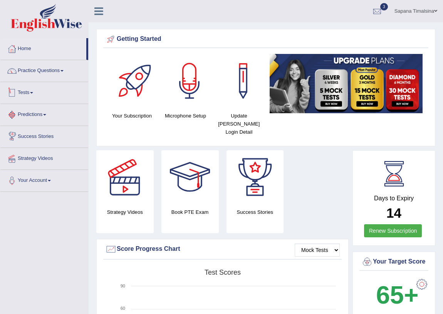
click at [35, 95] on link "Tests" at bounding box center [44, 91] width 88 height 19
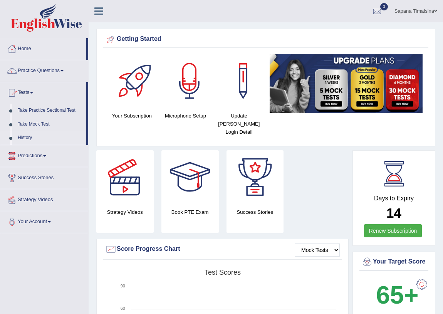
click at [28, 136] on link "History" at bounding box center [50, 138] width 72 height 14
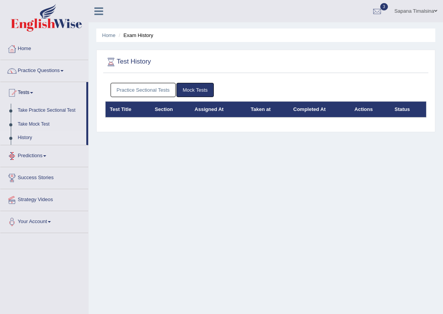
click at [154, 91] on link "Practice Sectional Tests" at bounding box center [142, 90] width 65 height 14
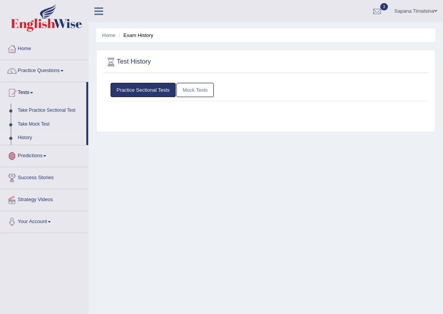
click at [154, 91] on link "Practice Sectional Tests" at bounding box center [142, 90] width 65 height 14
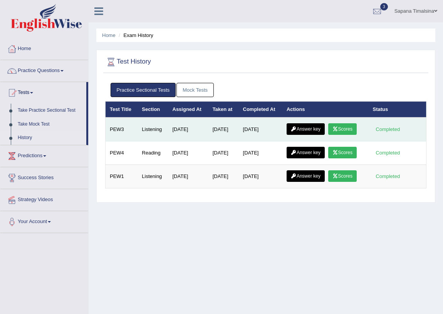
click at [309, 129] on link "Answer key" at bounding box center [305, 129] width 38 height 12
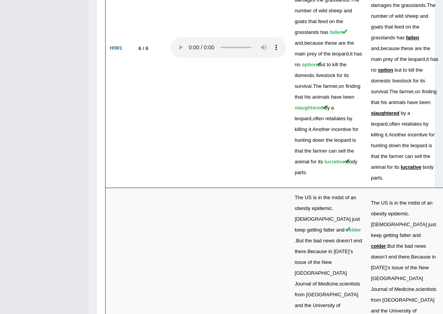
scroll to position [2078, 0]
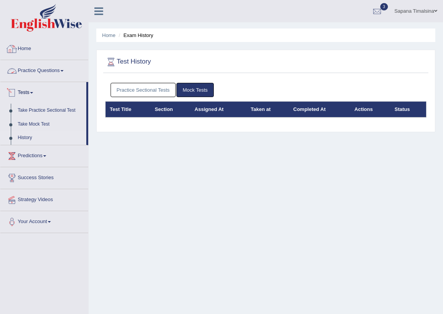
click at [46, 73] on link "Practice Questions" at bounding box center [44, 69] width 88 height 19
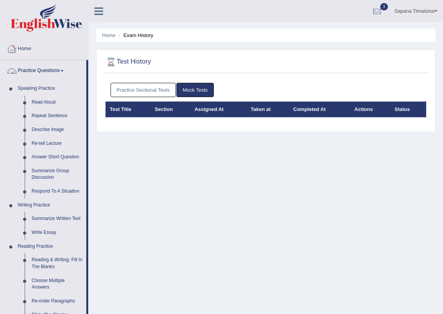
click at [29, 69] on link "Practice Questions" at bounding box center [43, 69] width 86 height 19
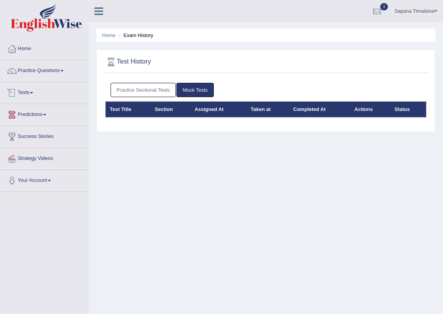
click at [38, 93] on link "Tests" at bounding box center [44, 91] width 88 height 19
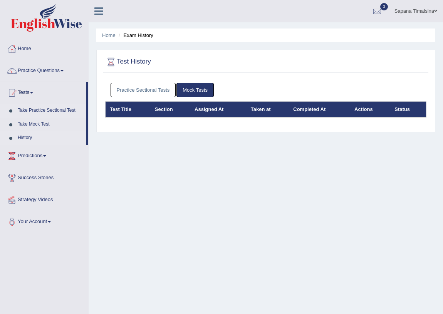
click at [27, 109] on link "Take Practice Sectional Test" at bounding box center [50, 111] width 72 height 14
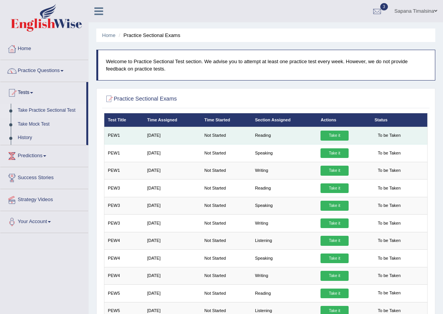
click at [329, 133] on link "Take it" at bounding box center [334, 136] width 28 height 10
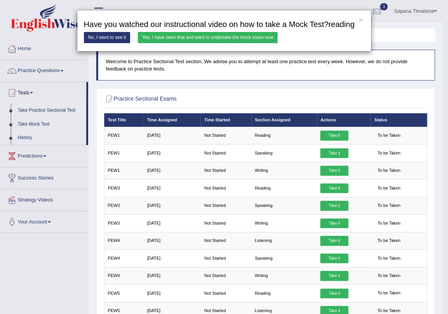
click at [228, 33] on link "Yes, I have seen that and want to undertake the mock exam now" at bounding box center [208, 37] width 140 height 11
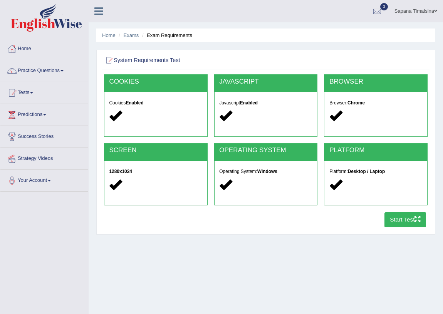
click at [398, 221] on button "Start Test" at bounding box center [405, 219] width 42 height 15
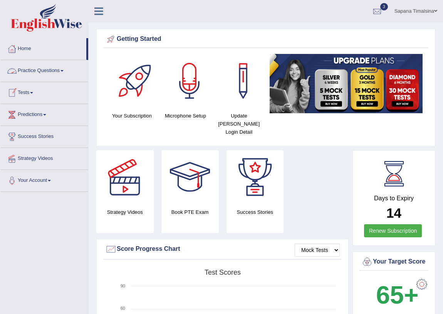
click at [38, 72] on link "Practice Questions" at bounding box center [44, 69] width 88 height 19
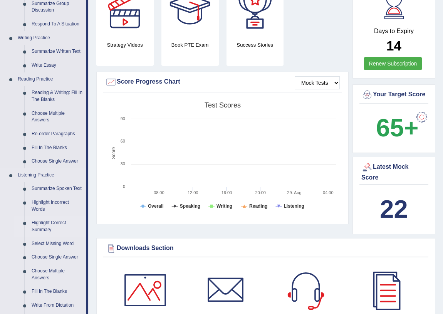
scroll to position [210, 0]
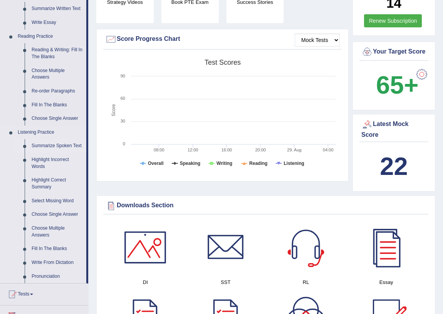
click at [49, 145] on link "Summarize Spoken Text" at bounding box center [57, 146] width 58 height 14
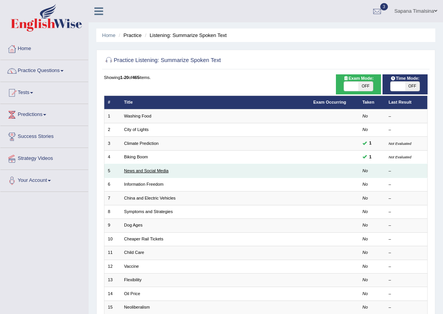
click at [137, 169] on link "News and Social Media" at bounding box center [146, 170] width 44 height 5
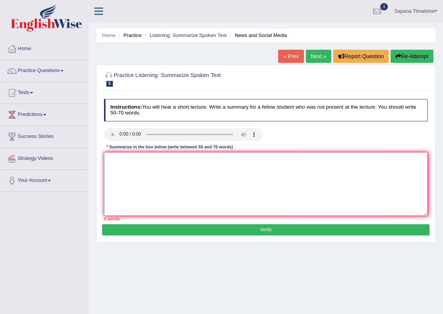
click at [142, 165] on textarea at bounding box center [266, 184] width 324 height 64
click at [169, 190] on textarea at bounding box center [266, 184] width 324 height 64
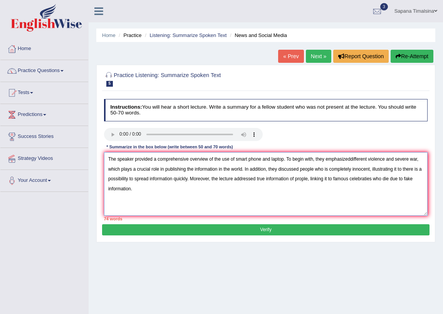
click at [286, 159] on textarea "The speaker provided a comprehensive overview of the use of smart phone and lap…" at bounding box center [266, 184] width 324 height 64
click at [345, 169] on textarea "The speaker provided a comprehensive overview of the use of smart phone. To beg…" at bounding box center [266, 184] width 324 height 64
click at [328, 160] on textarea "The speaker provided a comprehensive overview of the use of smart phone. To beg…" at bounding box center [266, 184] width 324 height 64
click at [346, 159] on textarea "The speaker provided a comprehensive overview of the use of smart phone. To beg…" at bounding box center [266, 184] width 324 height 64
click at [371, 159] on textarea "The speaker provided a comprehensive overview of the use of smart phone. To beg…" at bounding box center [266, 184] width 324 height 64
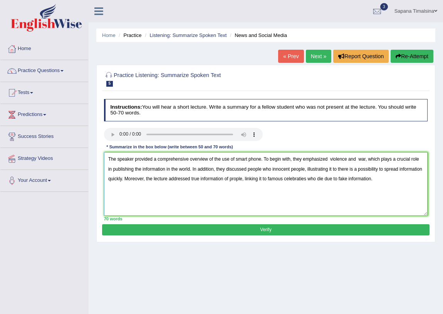
type textarea "The speaker provided a comprehensive overview of the use of smart phone. To beg…"
click at [289, 229] on button "Verify" at bounding box center [265, 229] width 327 height 11
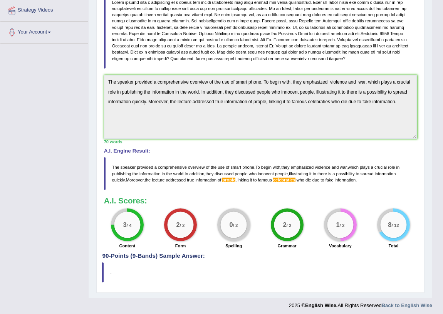
scroll to position [151, 0]
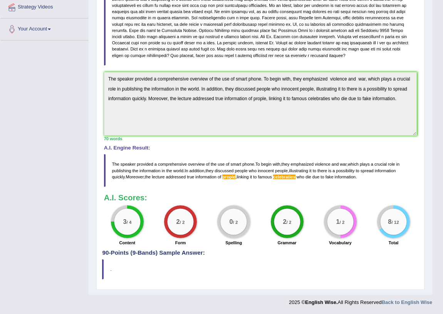
click at [286, 173] on blockquote "The speaker provided a comprehensive overview of the use of smart phone . To be…" at bounding box center [260, 170] width 313 height 33
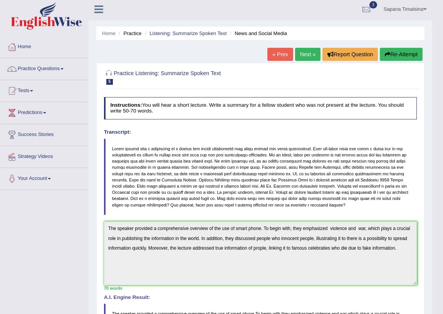
scroll to position [0, 0]
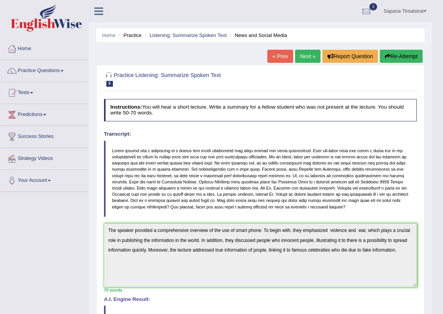
click at [35, 93] on link "Tests" at bounding box center [44, 91] width 88 height 19
click at [42, 93] on link "Tests" at bounding box center [44, 91] width 88 height 19
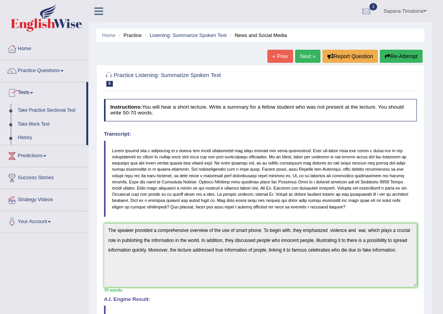
click at [18, 137] on link "History" at bounding box center [50, 138] width 72 height 14
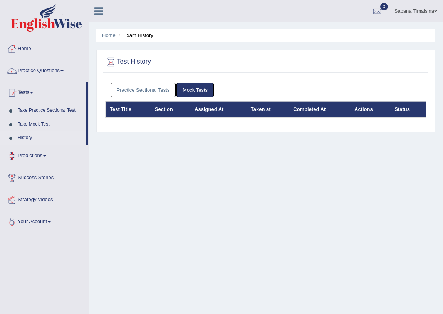
click at [124, 91] on link "Practice Sectional Tests" at bounding box center [142, 90] width 65 height 14
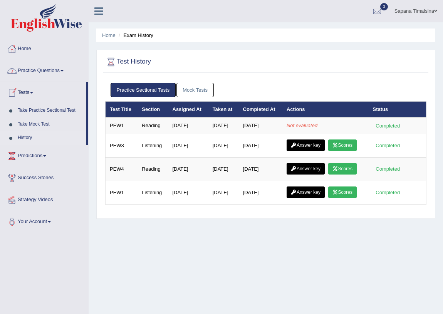
click at [44, 70] on link "Practice Questions" at bounding box center [44, 69] width 88 height 19
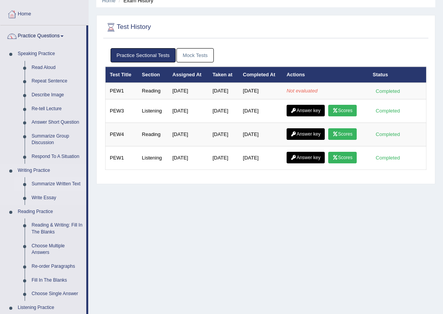
scroll to position [70, 0]
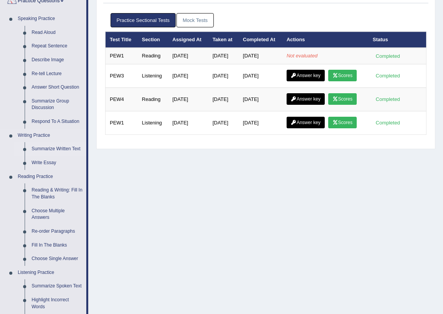
click at [42, 147] on link "Summarize Written Text" at bounding box center [57, 149] width 58 height 14
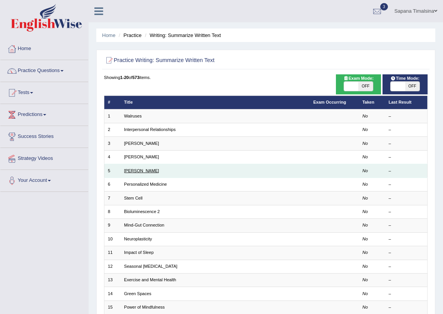
click at [155, 167] on td "[PERSON_NAME]" at bounding box center [214, 170] width 189 height 13
click at [177, 170] on td "[PERSON_NAME]" at bounding box center [214, 170] width 189 height 13
click at [141, 172] on link "Elizabeth Blackwell" at bounding box center [141, 170] width 35 height 5
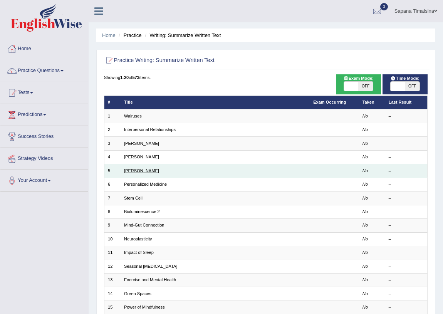
click at [141, 172] on link "Elizabeth Blackwell" at bounding box center [141, 170] width 35 height 5
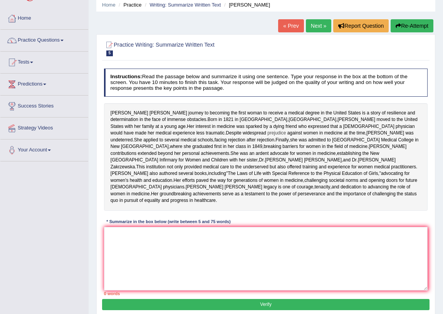
scroll to position [70, 0]
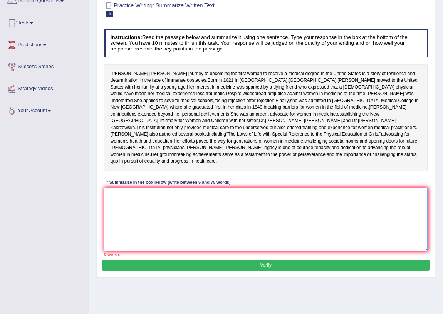
click at [144, 235] on textarea at bounding box center [266, 219] width 324 height 64
click at [143, 236] on textarea at bounding box center [266, 219] width 324 height 64
click at [111, 235] on textarea at bounding box center [266, 219] width 324 height 64
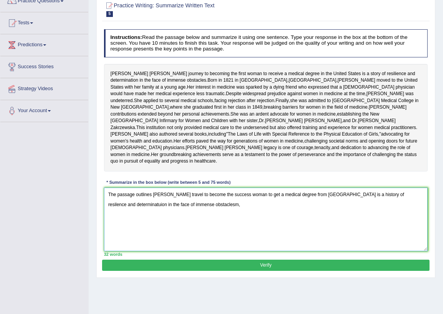
click at [209, 221] on textarea "The passage outlines Elizabeth Blackwell's travel to become the success woman t…" at bounding box center [266, 219] width 324 height 64
click at [244, 231] on textarea "The passage outlines Elizabeth Blackwell's travel, explaining that to become th…" at bounding box center [266, 219] width 324 height 64
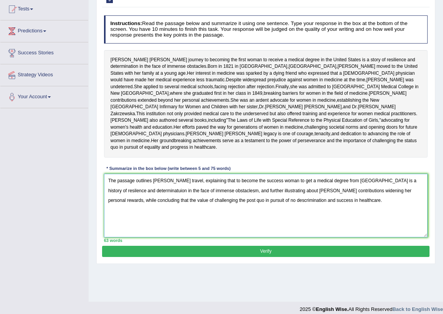
scroll to position [90, 0]
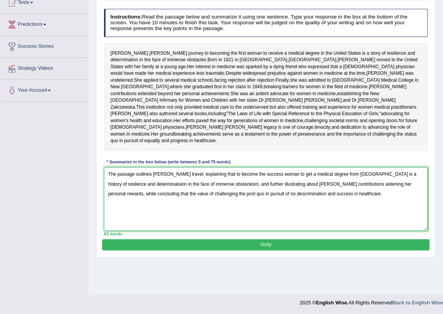
type textarea "The passage outlines Elizabeth Blackwell's travel, explaining that to become th…"
click at [266, 250] on button "Verify" at bounding box center [265, 244] width 327 height 11
click at [266, 257] on div "Practice Writing: Summarize Written Text 5 Elizabeth Blackwell Instructions: Re…" at bounding box center [265, 116] width 339 height 283
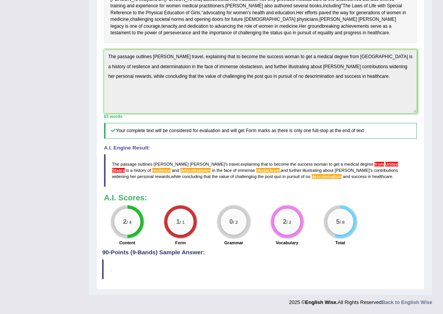
scroll to position [230, 0]
click at [311, 176] on span "descrimination" at bounding box center [326, 176] width 30 height 5
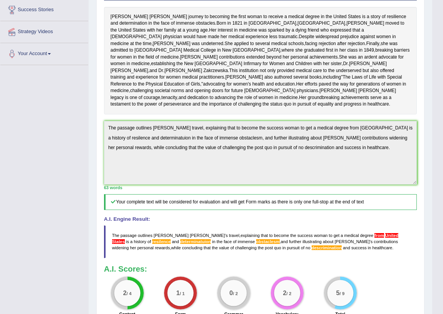
scroll to position [0, 0]
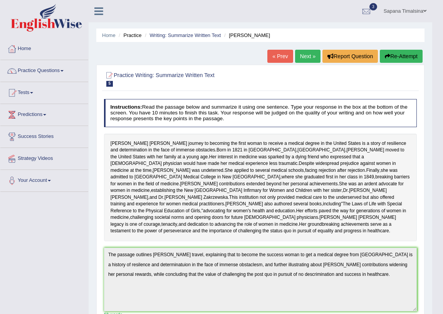
click at [44, 93] on link "Tests" at bounding box center [44, 91] width 88 height 19
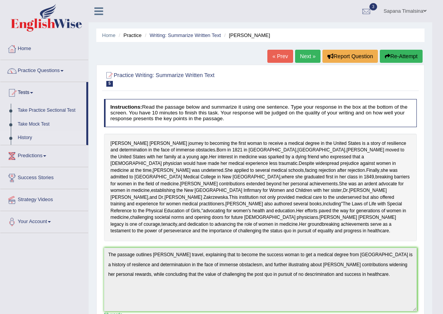
click at [50, 141] on link "History" at bounding box center [50, 138] width 72 height 14
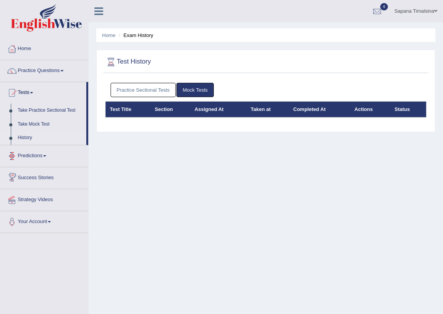
click at [122, 86] on link "Practice Sectional Tests" at bounding box center [142, 90] width 65 height 14
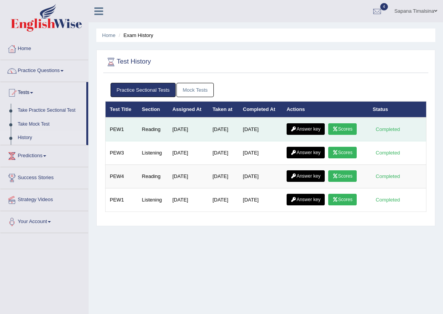
click at [345, 128] on link "Scores" at bounding box center [342, 129] width 28 height 12
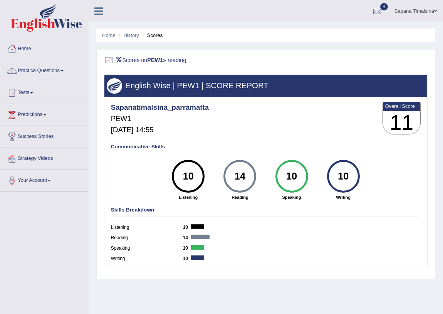
click at [104, 39] on ul "Home History Scores" at bounding box center [265, 34] width 339 height 13
click at [104, 38] on link "Home" at bounding box center [108, 35] width 13 height 6
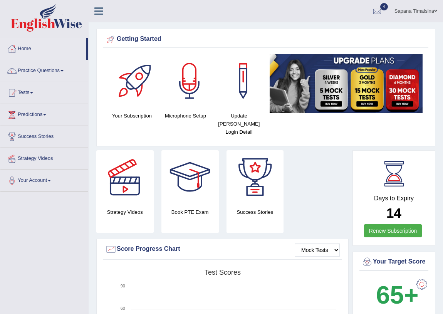
click at [42, 95] on link "Tests" at bounding box center [44, 91] width 88 height 19
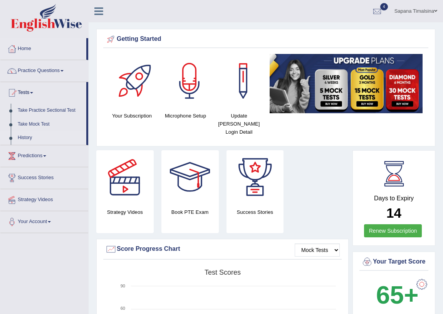
click at [32, 135] on link "History" at bounding box center [50, 138] width 72 height 14
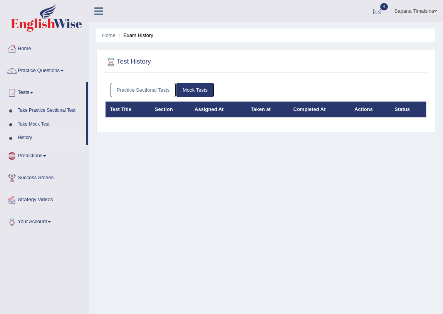
click at [115, 84] on link "Practice Sectional Tests" at bounding box center [142, 90] width 65 height 14
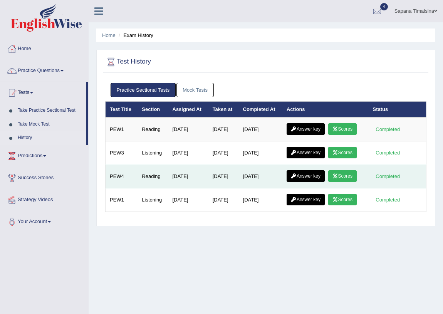
click at [341, 179] on link "Scores" at bounding box center [342, 176] width 28 height 12
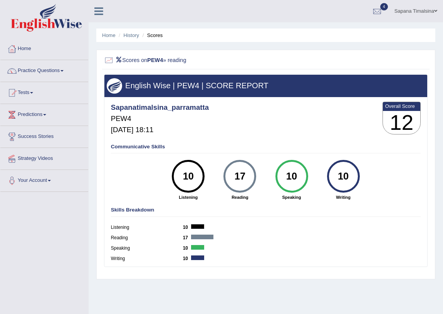
click at [40, 96] on link "Tests" at bounding box center [44, 91] width 88 height 19
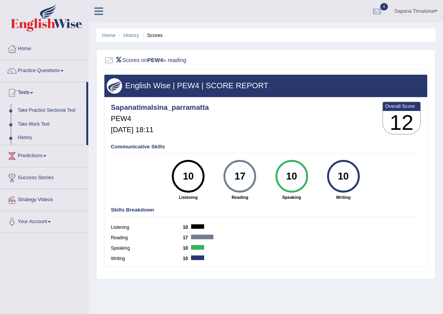
click at [38, 113] on link "Take Practice Sectional Test" at bounding box center [50, 111] width 72 height 14
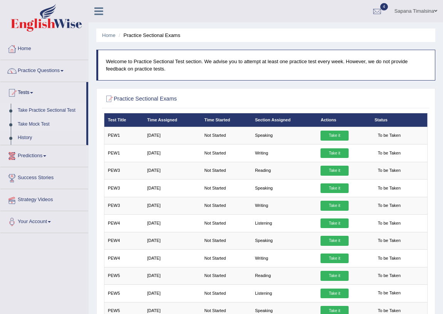
click at [45, 125] on link "Take Mock Test" at bounding box center [50, 124] width 72 height 14
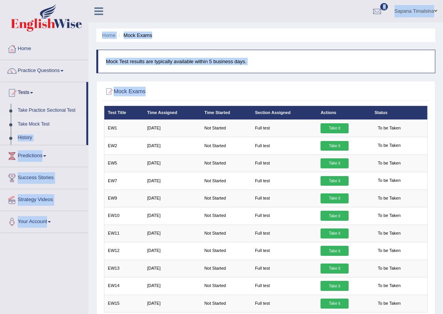
click at [85, 129] on div "Toggle navigation Home Practice Questions Speaking Practice Read Aloud Repeat S…" at bounding box center [221, 200] width 443 height 400
click at [88, 127] on li "Tests Take Practice Sectional Test Take Mock Test History" at bounding box center [44, 113] width 88 height 63
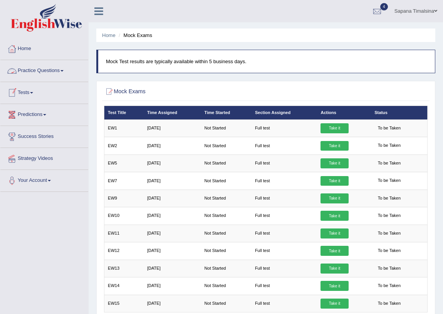
click at [45, 92] on link "Tests" at bounding box center [44, 91] width 88 height 19
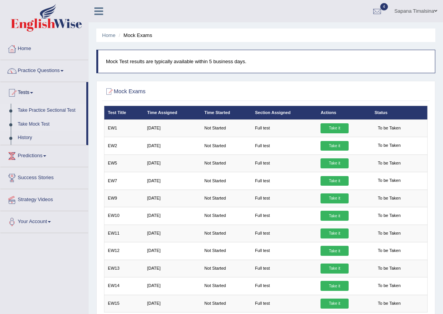
click at [61, 112] on link "Take Practice Sectional Test" at bounding box center [50, 111] width 72 height 14
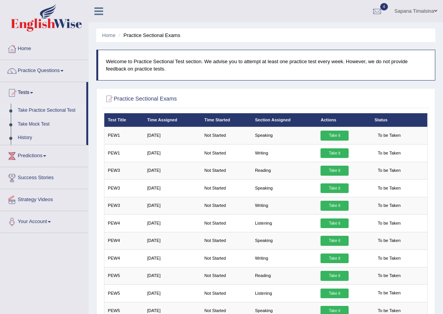
click at [48, 71] on link "Practice Questions" at bounding box center [44, 69] width 88 height 19
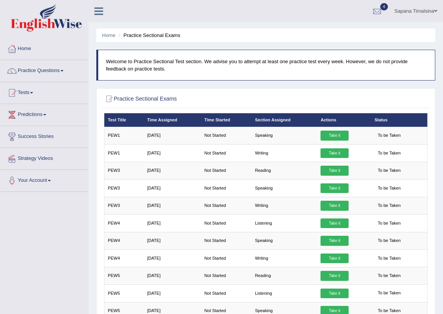
click at [46, 71] on link "Practice Questions" at bounding box center [44, 69] width 88 height 19
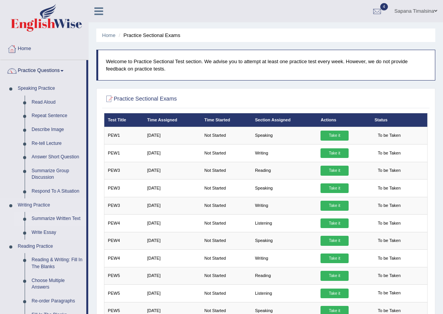
click at [58, 218] on link "Summarize Written Text" at bounding box center [57, 219] width 58 height 14
click at [58, 218] on ul "Speaking Practice Read Aloud Repeat Sentence Describe Image Re-tell Lecture Ans…" at bounding box center [43, 287] width 86 height 410
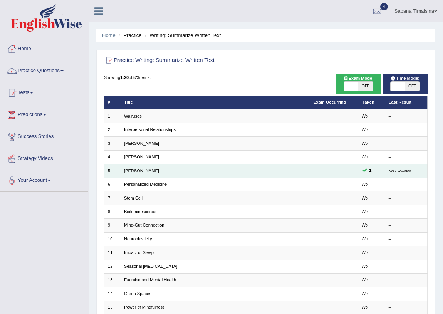
click at [132, 176] on td "[PERSON_NAME]" at bounding box center [214, 170] width 189 height 13
click at [126, 173] on td "[PERSON_NAME]" at bounding box center [214, 170] width 189 height 13
click at [152, 171] on link "Elizabeth Blackwell" at bounding box center [141, 170] width 35 height 5
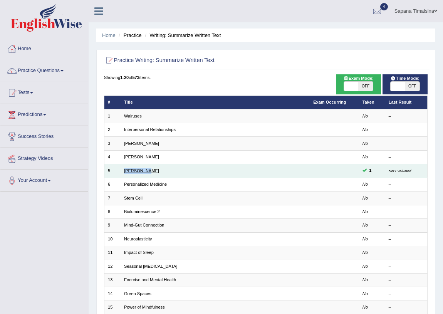
click at [152, 171] on link "Elizabeth Blackwell" at bounding box center [141, 170] width 35 height 5
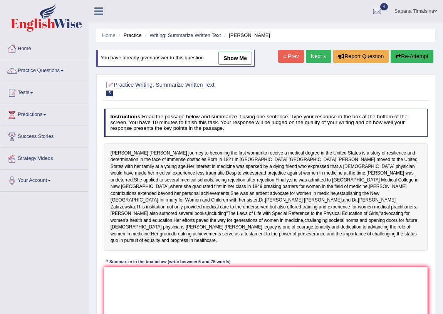
click at [244, 56] on link "show me" at bounding box center [234, 58] width 33 height 13
type textarea "The passage outlines [PERSON_NAME] travel, explaining that to become the succes…"
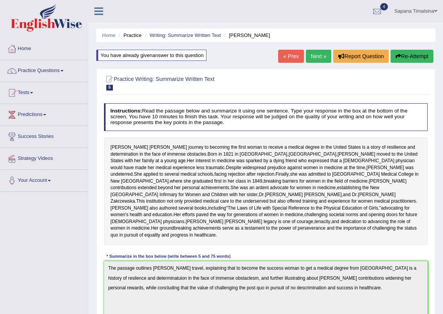
click at [317, 56] on link "Next »" at bounding box center [318, 56] width 25 height 13
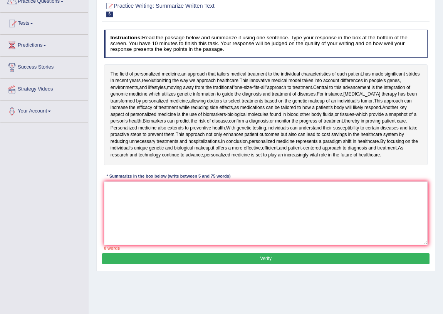
scroll to position [70, 0]
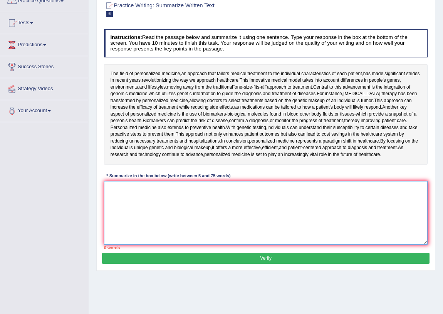
click at [157, 186] on textarea at bounding box center [266, 213] width 324 height 64
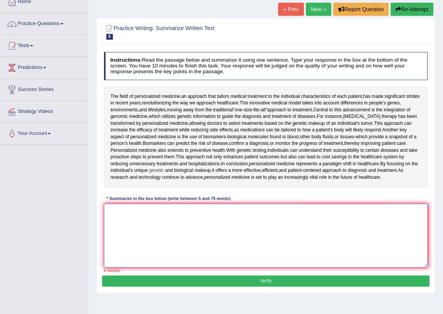
scroll to position [35, 0]
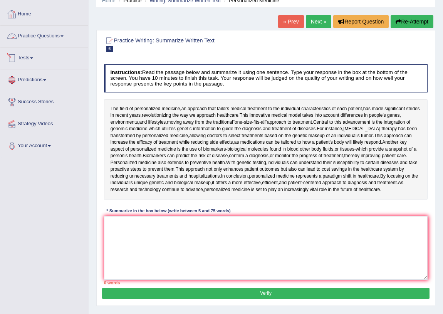
click at [30, 62] on link "Tests" at bounding box center [44, 56] width 88 height 19
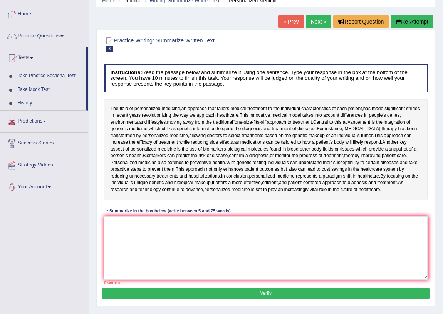
click at [41, 34] on link "Practice Questions" at bounding box center [44, 34] width 88 height 19
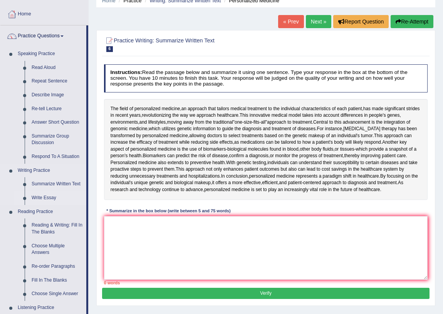
click at [39, 201] on link "Write Essay" at bounding box center [57, 198] width 58 height 14
click at [39, 201] on ul "Speaking Practice Read Aloud Repeat Sentence Describe Image Re-tell Lecture Ans…" at bounding box center [43, 252] width 86 height 411
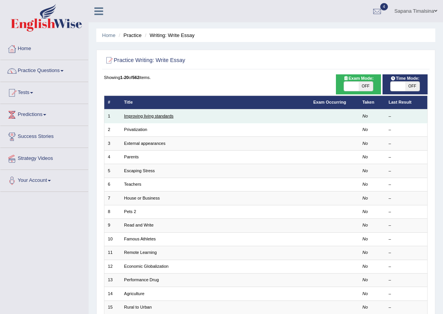
click at [165, 114] on link "Improving living standards" at bounding box center [148, 116] width 49 height 5
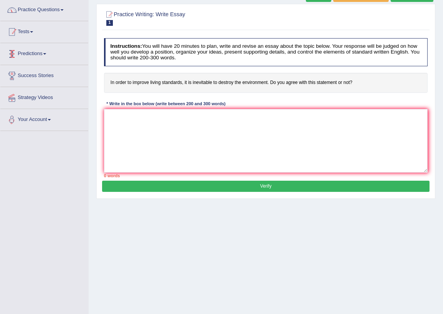
scroll to position [20, 0]
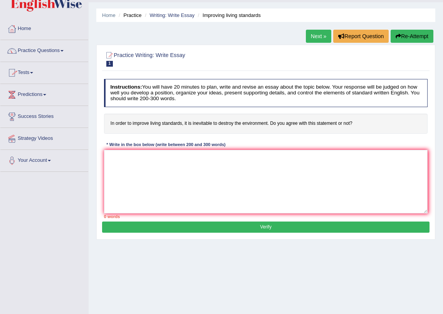
click at [45, 53] on link "Practice Questions" at bounding box center [44, 49] width 88 height 19
click at [45, 49] on link "Practice Questions" at bounding box center [44, 49] width 88 height 19
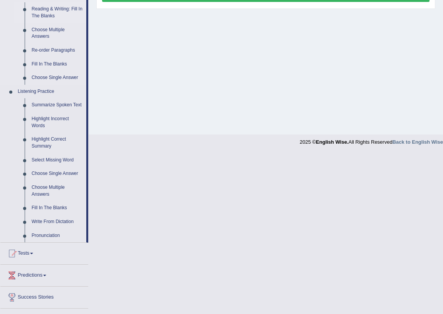
scroll to position [289, 0]
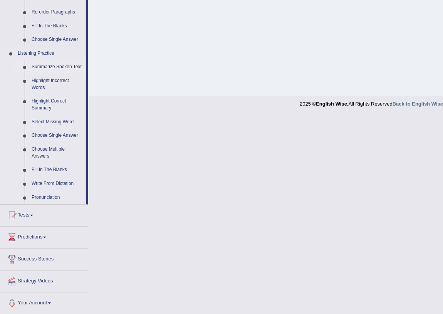
click at [60, 69] on link "Summarize Spoken Text" at bounding box center [57, 67] width 58 height 14
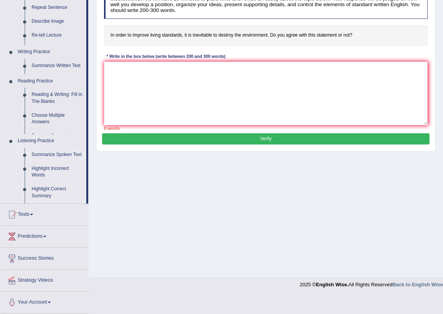
scroll to position [90, 0]
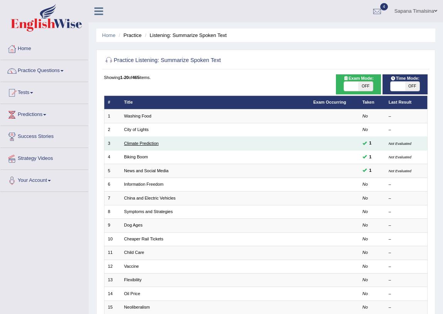
click at [132, 141] on link "Climate Prediction" at bounding box center [141, 143] width 35 height 5
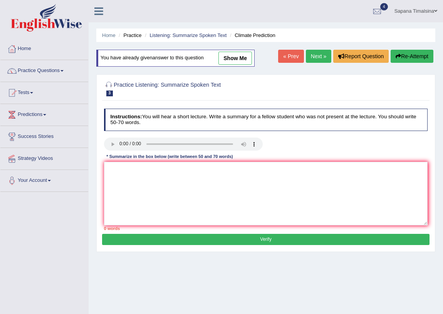
click at [245, 60] on link "show me" at bounding box center [234, 58] width 33 height 13
type textarea "The speaker provided a comprehensive overview of industrilization. To begin wit…"
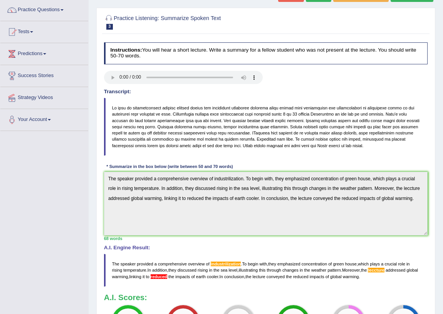
scroll to position [21, 0]
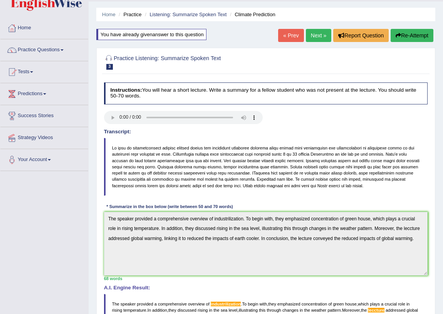
click at [317, 38] on link "Next »" at bounding box center [318, 35] width 25 height 13
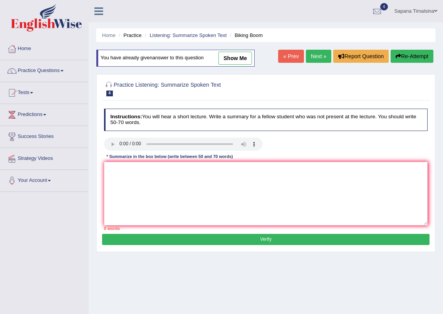
click at [240, 57] on link "show me" at bounding box center [234, 58] width 33 height 13
type textarea "The speaker provided a comprehensive overview of bike cycling . To begin with, …"
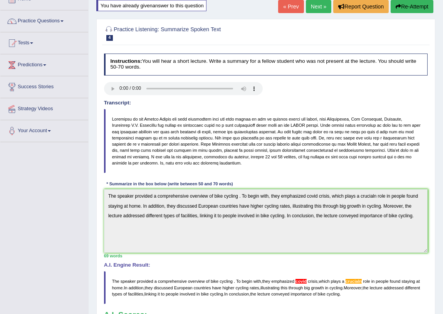
scroll to position [27, 0]
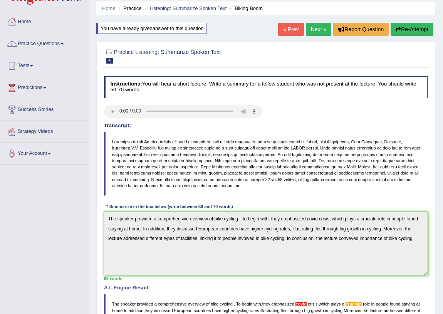
click at [321, 28] on link "Next »" at bounding box center [318, 29] width 25 height 13
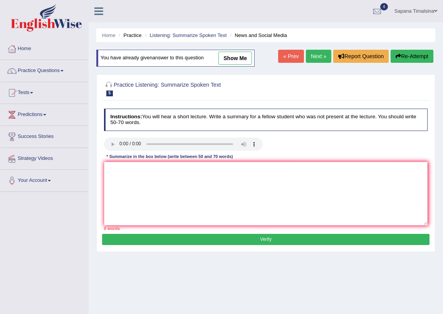
click at [235, 58] on link "show me" at bounding box center [234, 58] width 33 height 13
type textarea "The speaker provided a comprehensive overview of the use of smart phone. To beg…"
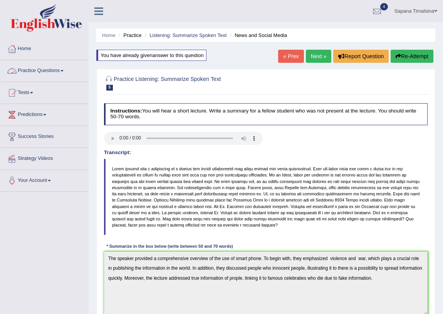
click at [48, 72] on link "Practice Questions" at bounding box center [44, 69] width 88 height 19
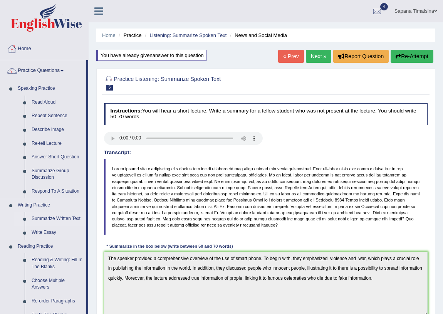
click at [45, 223] on link "Summarize Written Text" at bounding box center [57, 219] width 58 height 14
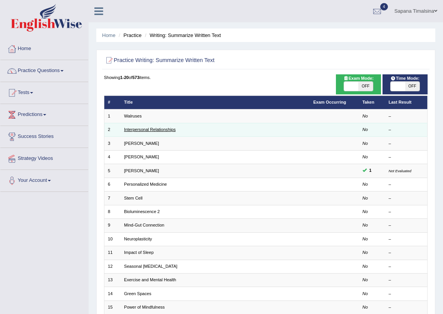
click at [127, 128] on link "Interpersonal Relationships" at bounding box center [150, 129] width 52 height 5
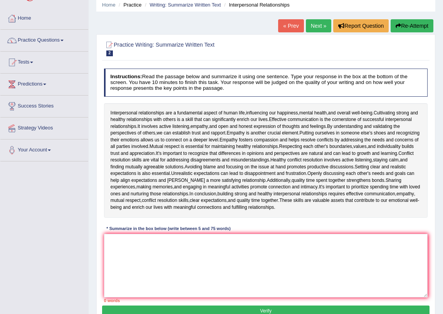
scroll to position [70, 0]
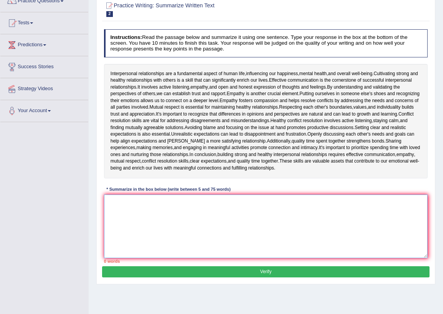
click at [125, 207] on textarea at bounding box center [266, 226] width 324 height 64
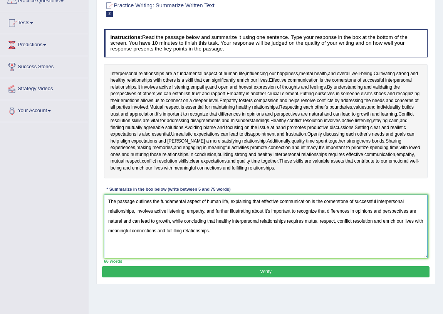
type textarea "The passage outlines the fundamental aspect of human life, explaining that effe…"
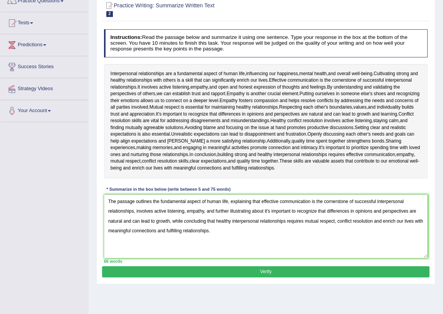
click at [208, 271] on button "Verify" at bounding box center [265, 271] width 327 height 11
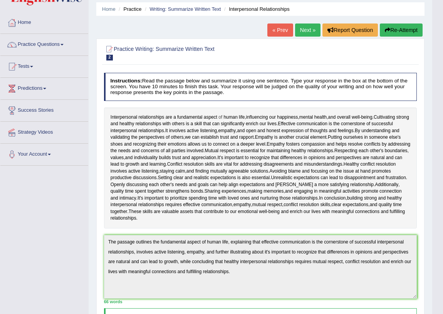
scroll to position [0, 0]
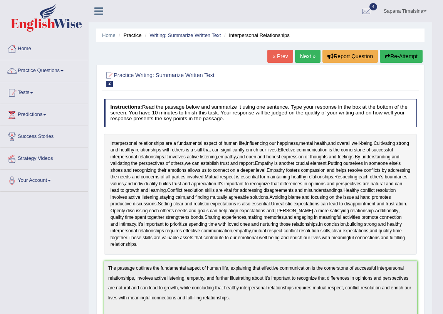
click at [31, 90] on link "Tests" at bounding box center [44, 91] width 88 height 19
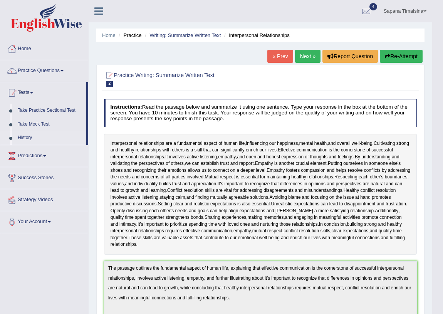
click at [20, 142] on link "History" at bounding box center [50, 138] width 72 height 14
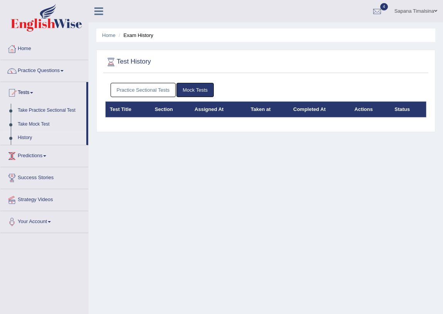
click at [136, 92] on link "Practice Sectional Tests" at bounding box center [142, 90] width 65 height 14
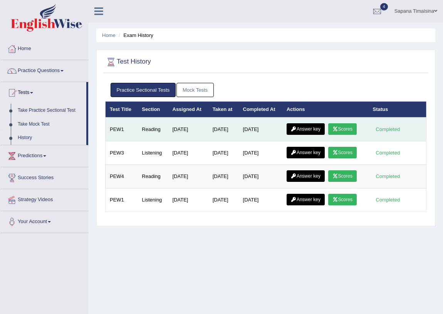
click at [342, 125] on link "Scores" at bounding box center [342, 129] width 28 height 12
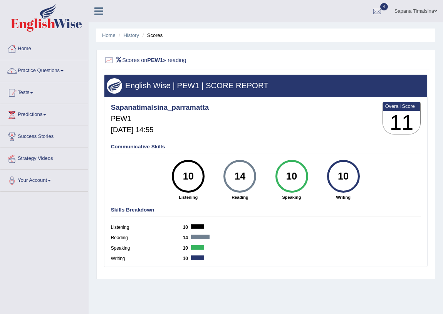
click at [56, 65] on link "Practice Questions" at bounding box center [44, 69] width 88 height 19
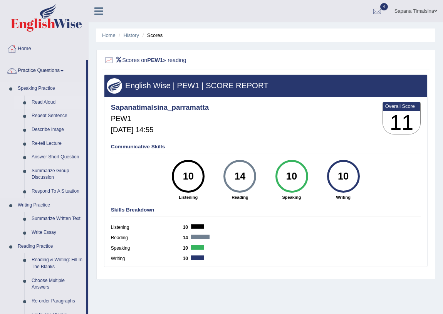
click at [48, 104] on link "Read Aloud" at bounding box center [57, 102] width 58 height 14
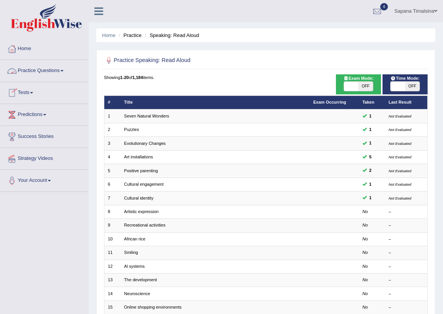
click at [44, 72] on link "Practice Questions" at bounding box center [44, 69] width 88 height 19
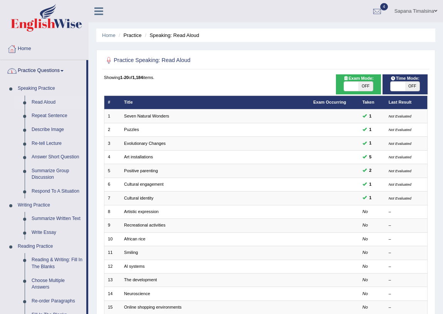
click at [44, 70] on link "Practice Questions" at bounding box center [43, 69] width 86 height 19
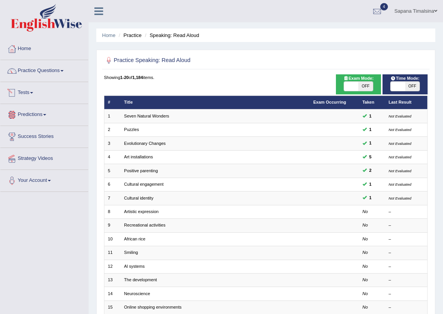
click at [37, 95] on link "Tests" at bounding box center [44, 91] width 88 height 19
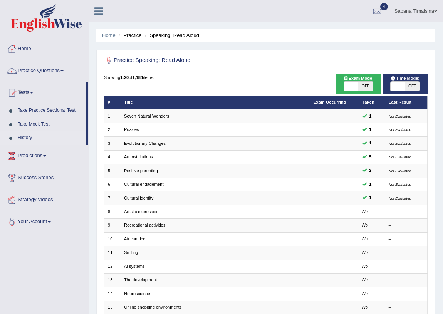
click at [25, 137] on link "History" at bounding box center [50, 138] width 72 height 14
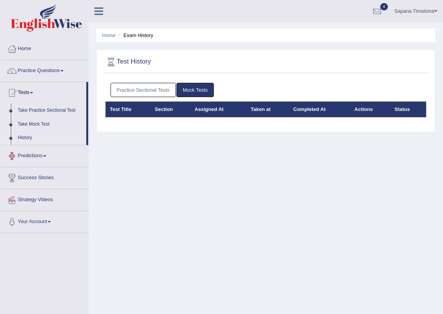
click at [140, 87] on link "Practice Sectional Tests" at bounding box center [142, 90] width 65 height 14
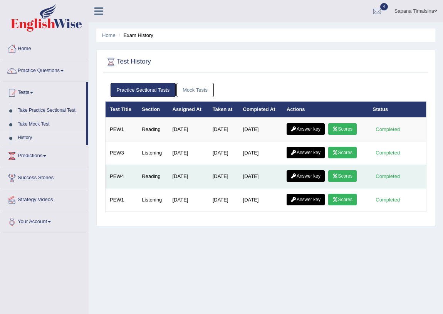
click at [341, 176] on link "Scores" at bounding box center [342, 176] width 28 height 12
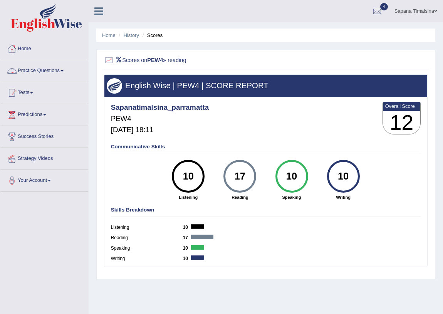
click at [57, 70] on link "Practice Questions" at bounding box center [44, 69] width 88 height 19
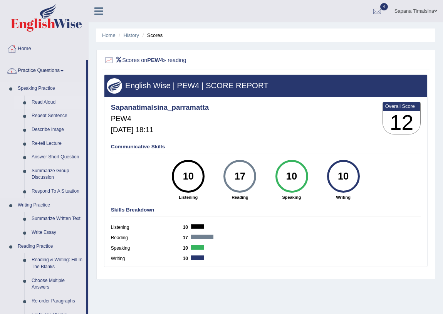
click at [38, 102] on link "Read Aloud" at bounding box center [57, 102] width 58 height 14
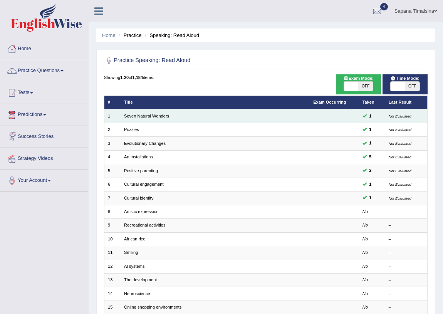
click at [141, 118] on td "Seven Natural Wonders" at bounding box center [214, 115] width 189 height 13
click at [146, 118] on td "Seven Natural Wonders" at bounding box center [214, 115] width 189 height 13
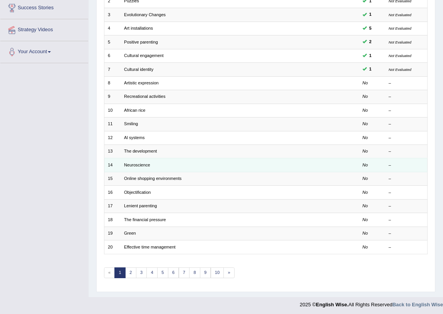
scroll to position [130, 0]
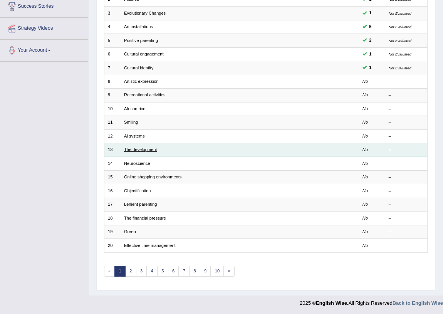
click at [137, 147] on link "The development" at bounding box center [140, 149] width 33 height 5
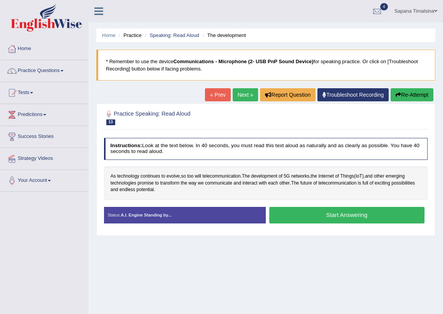
click at [331, 214] on button "Start Answering" at bounding box center [346, 215] width 155 height 17
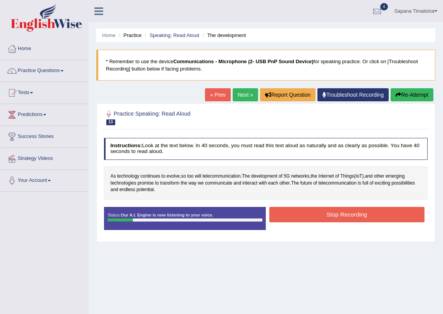
click at [331, 214] on button "Stop Recording" at bounding box center [346, 214] width 155 height 15
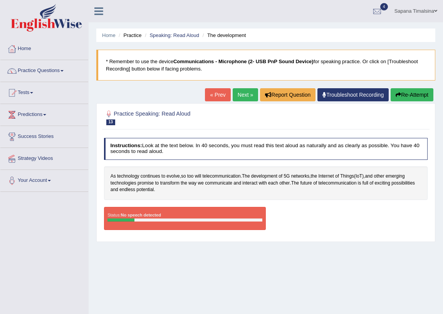
click at [421, 99] on button "Re-Attempt" at bounding box center [411, 94] width 43 height 13
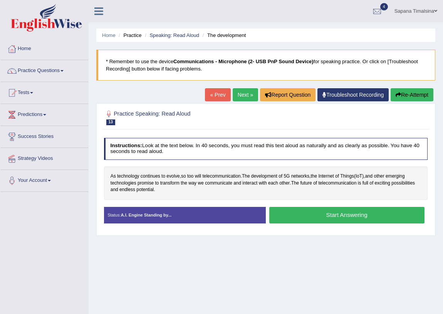
click at [323, 212] on button "Start Answering" at bounding box center [346, 215] width 155 height 17
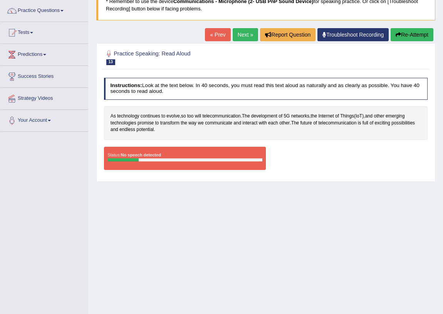
scroll to position [20, 0]
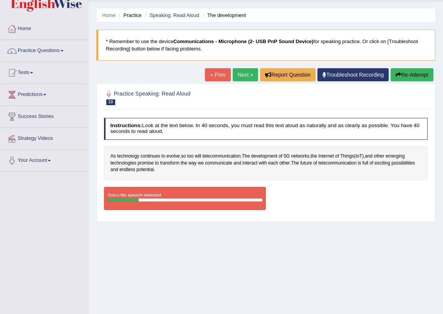
click at [409, 69] on button "Re-Attempt" at bounding box center [411, 74] width 43 height 13
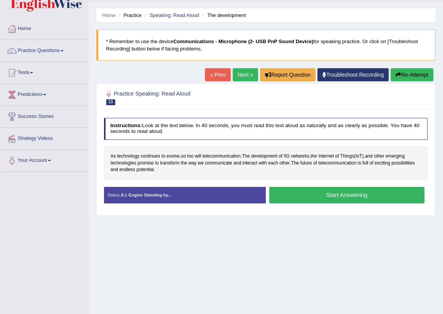
click at [332, 192] on button "Start Answering" at bounding box center [346, 195] width 155 height 17
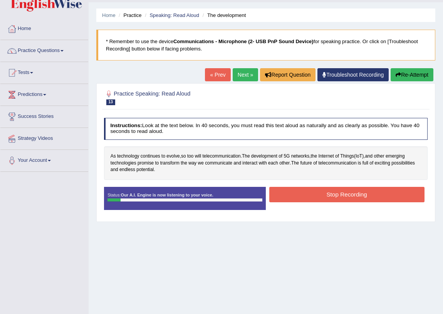
click at [329, 196] on button "Stop Recording" at bounding box center [346, 194] width 155 height 15
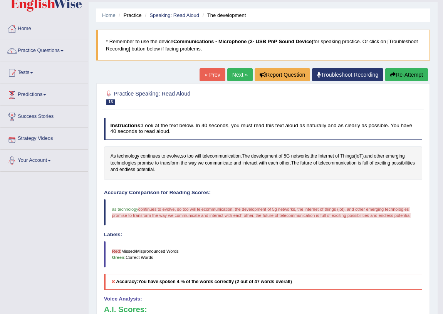
scroll to position [12, 0]
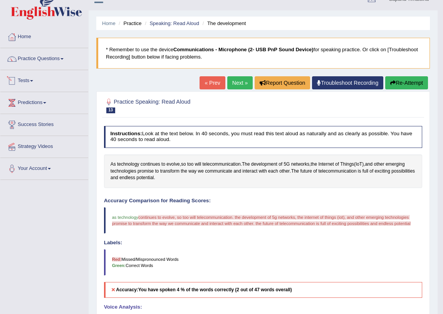
click at [47, 79] on link "Tests" at bounding box center [44, 79] width 88 height 19
click at [47, 79] on link "Tests" at bounding box center [43, 79] width 86 height 19
click at [37, 76] on link "Tests" at bounding box center [44, 79] width 88 height 19
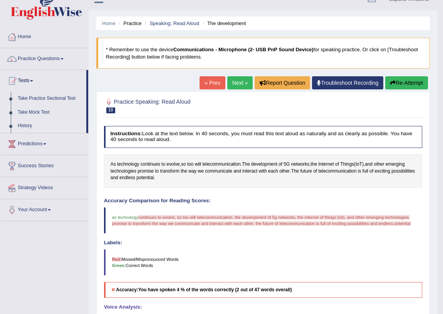
click at [26, 124] on link "History" at bounding box center [50, 126] width 72 height 14
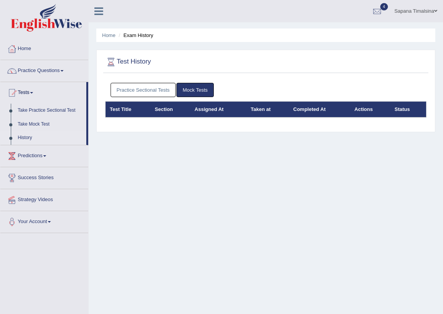
click at [135, 89] on link "Practice Sectional Tests" at bounding box center [142, 90] width 65 height 14
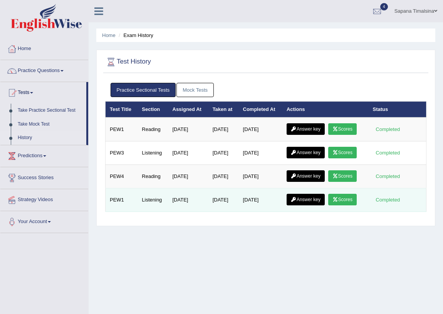
click at [341, 201] on link "Scores" at bounding box center [342, 200] width 28 height 12
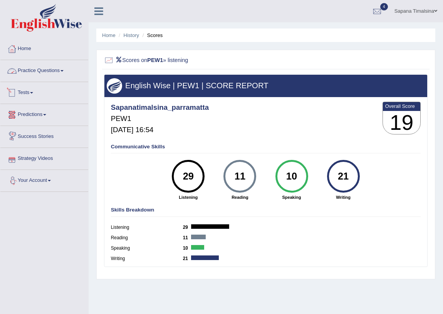
click at [26, 66] on link "Practice Questions" at bounding box center [44, 69] width 88 height 19
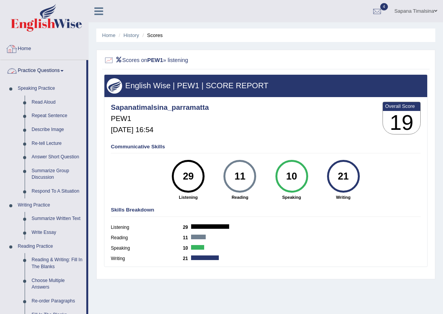
click at [28, 51] on link "Home" at bounding box center [44, 47] width 88 height 19
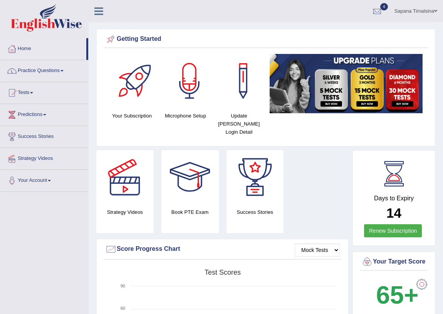
click at [23, 68] on link "Practice Questions" at bounding box center [44, 69] width 88 height 19
